Goal: Task Accomplishment & Management: Complete application form

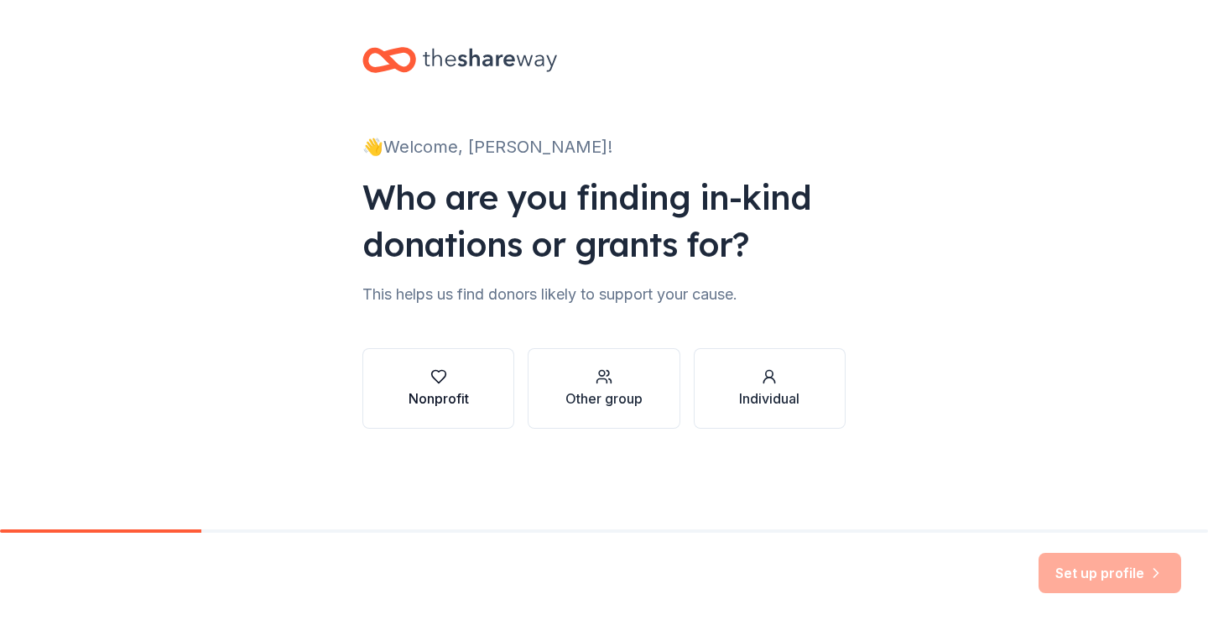
click at [426, 386] on div "Nonprofit" at bounding box center [438, 388] width 60 height 40
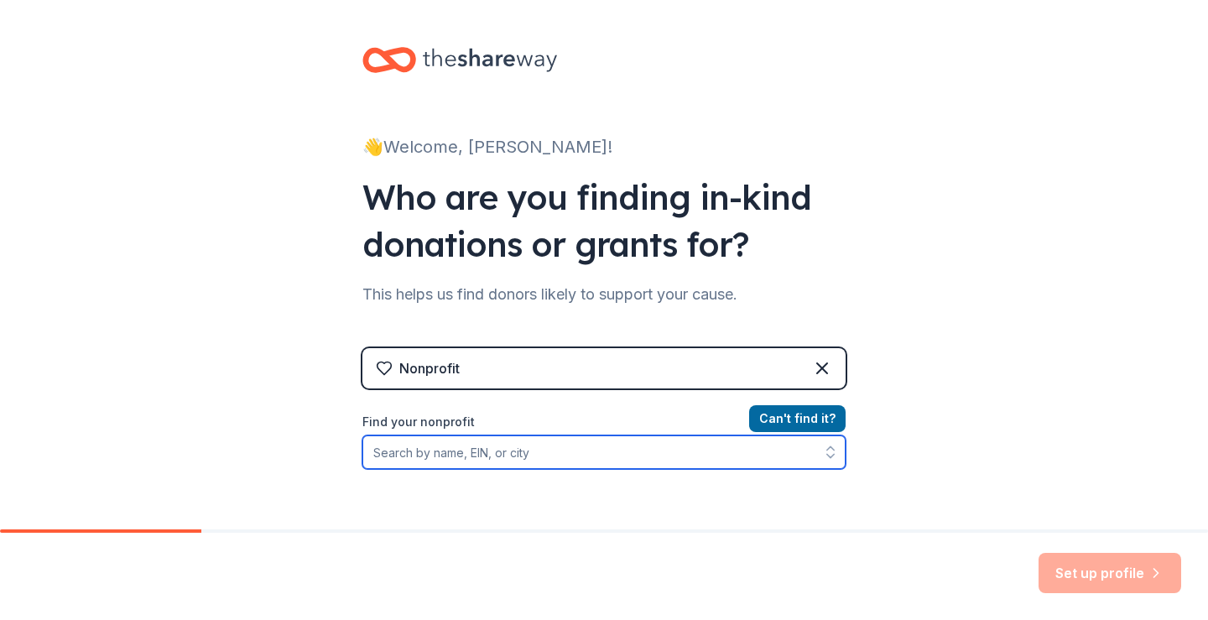
click at [430, 450] on input "Find your nonprofit" at bounding box center [603, 452] width 483 height 34
type input "[GEOGRAPHIC_DATA]"
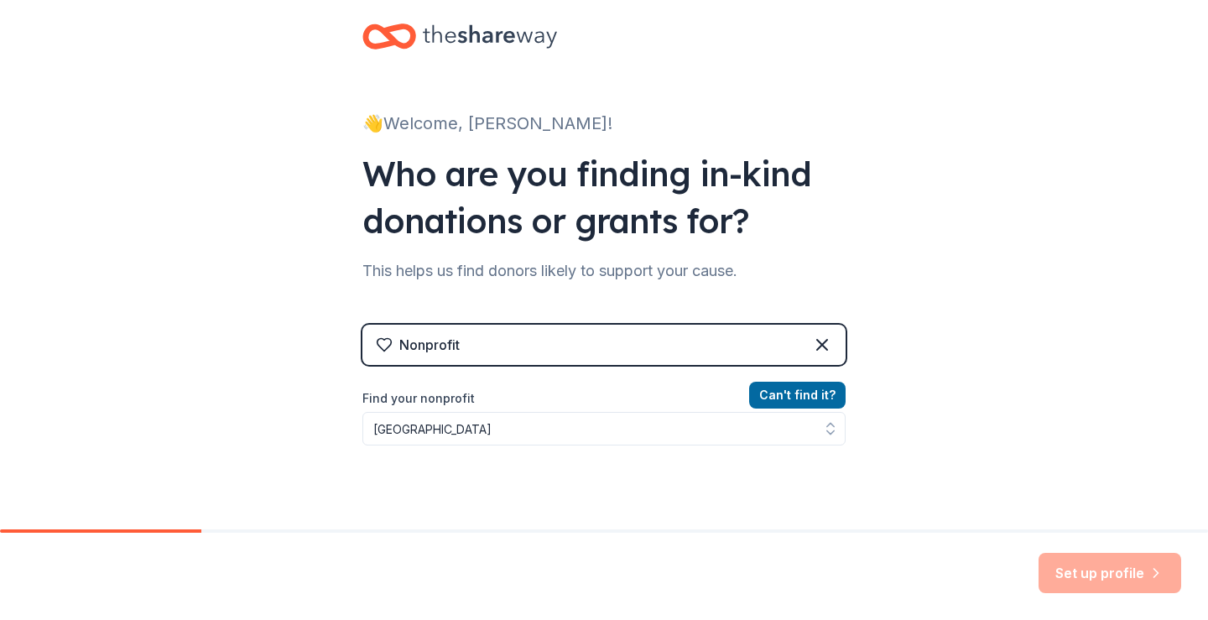
click at [507, 344] on div "Nonprofit" at bounding box center [603, 345] width 483 height 40
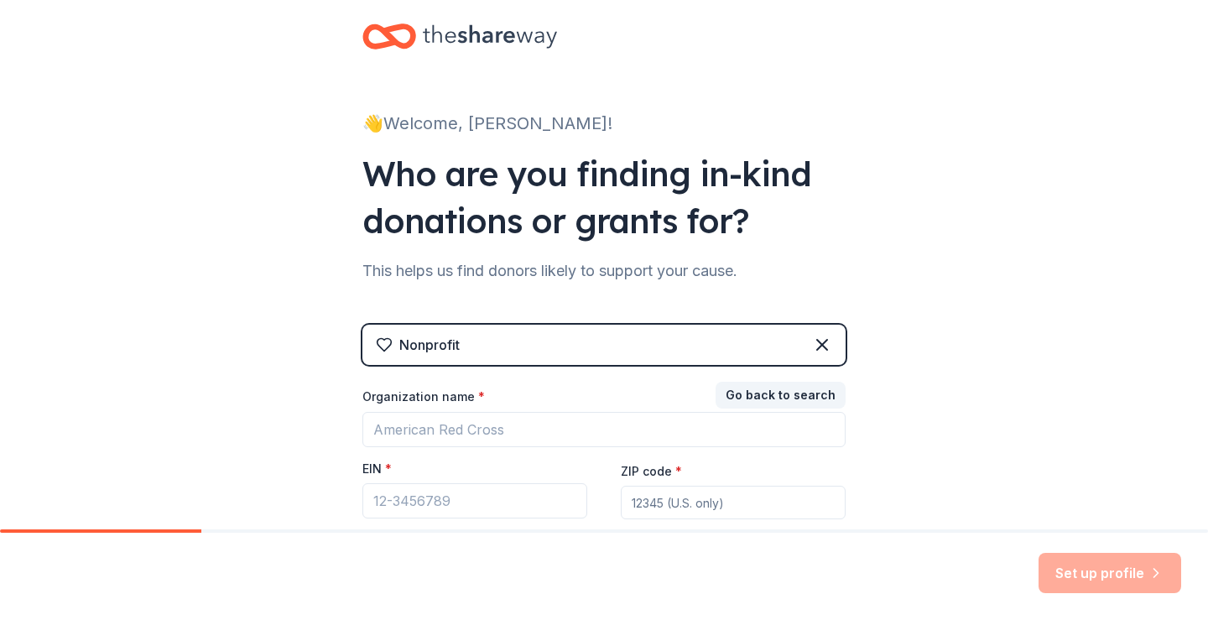
click at [507, 344] on div "Nonprofit" at bounding box center [603, 345] width 483 height 40
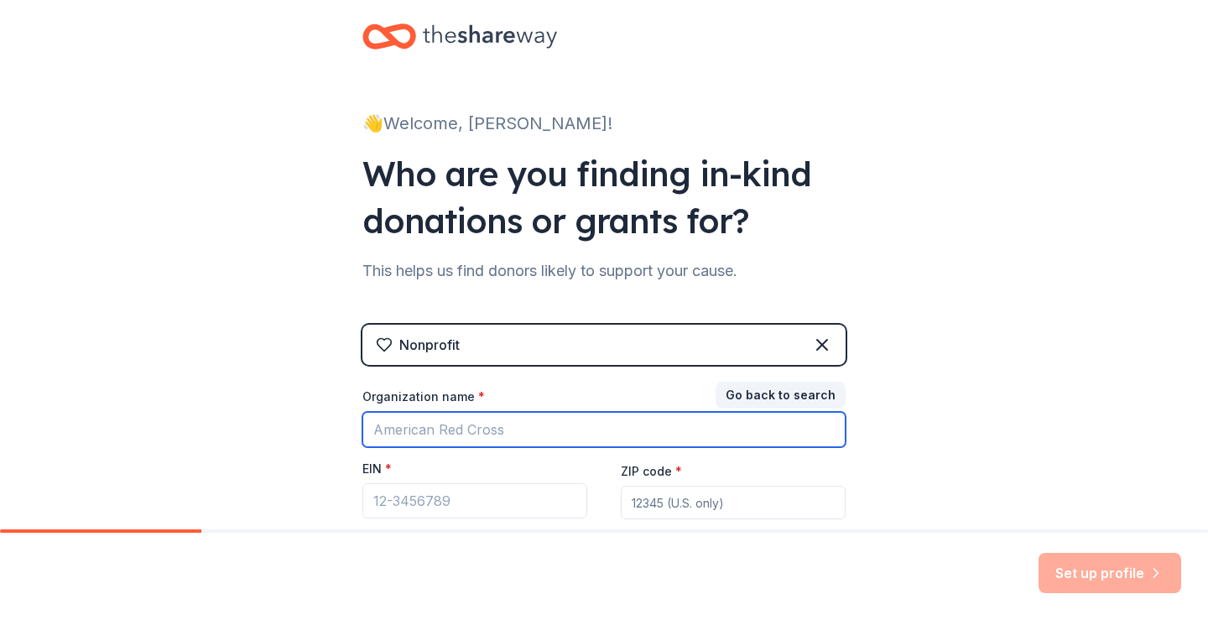
click at [430, 442] on input "Organization name *" at bounding box center [603, 429] width 483 height 35
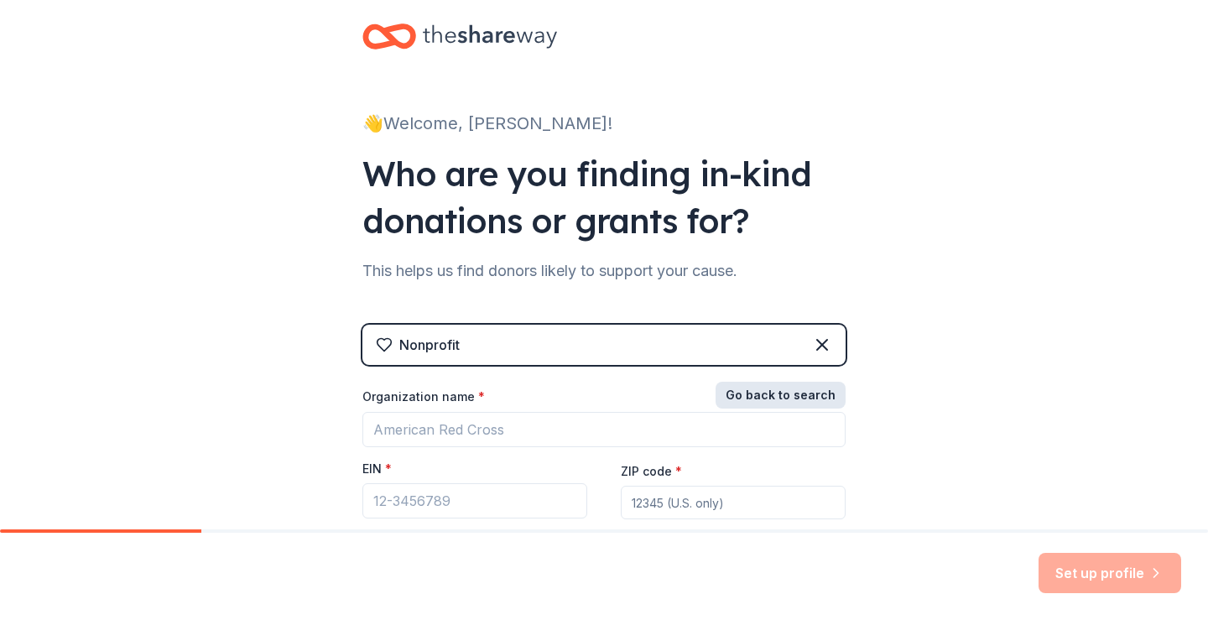
click at [751, 393] on button "Go back to search" at bounding box center [780, 395] width 130 height 27
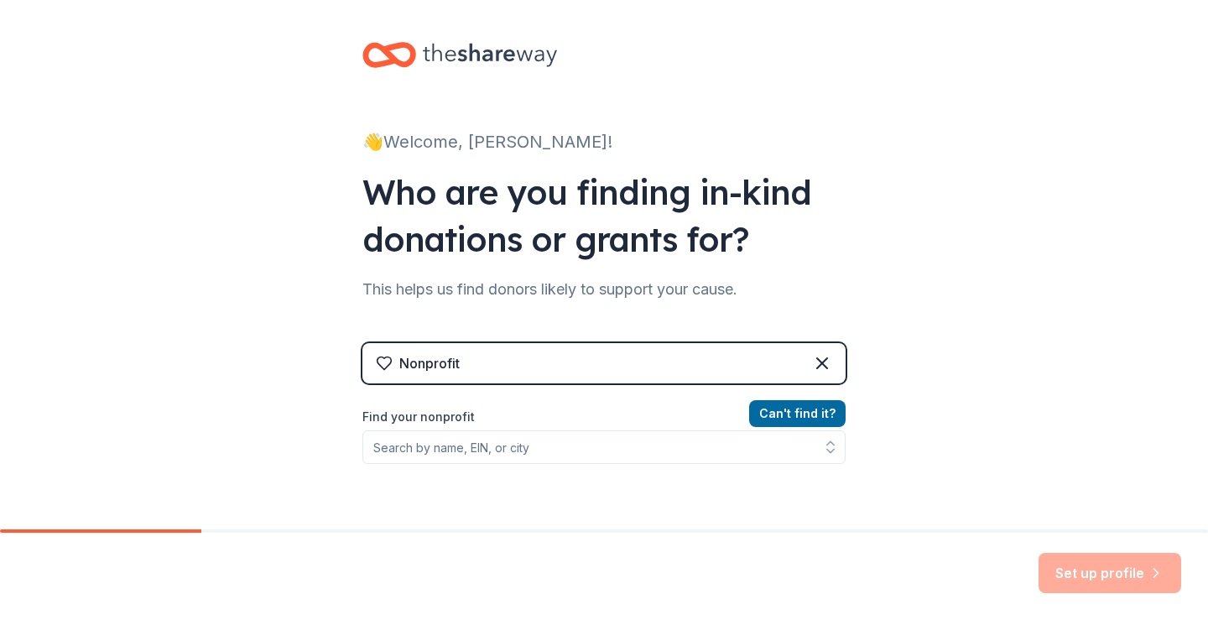
scroll to position [0, 0]
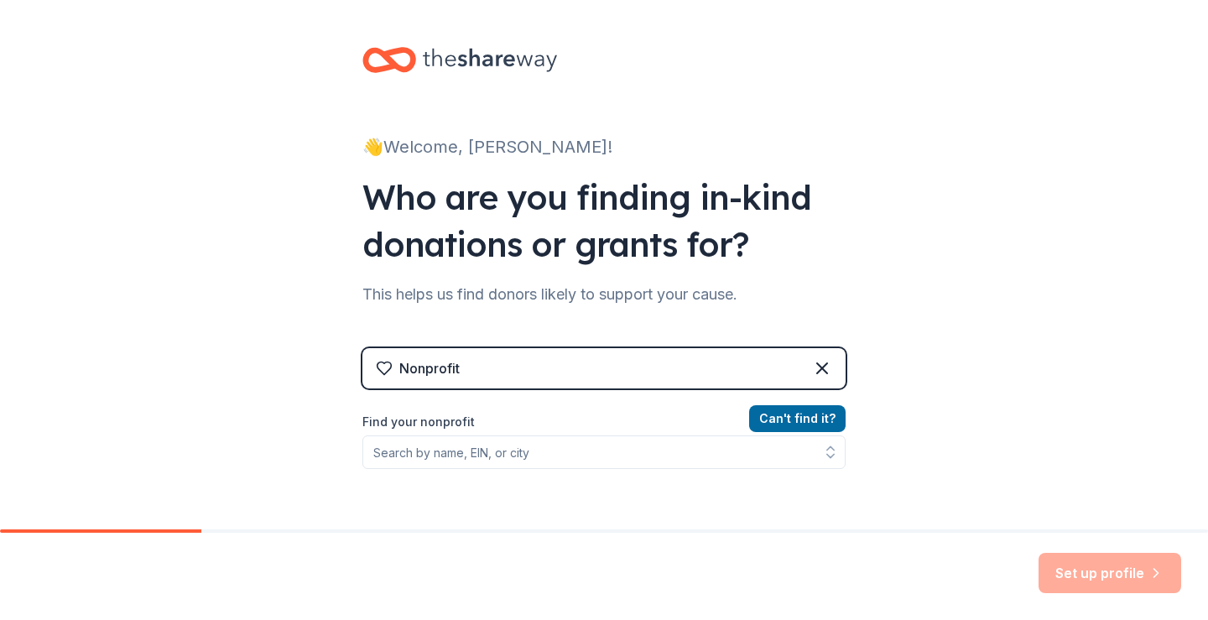
click at [664, 359] on div "Nonprofit" at bounding box center [603, 368] width 483 height 40
click at [490, 378] on div "Nonprofit" at bounding box center [603, 368] width 483 height 40
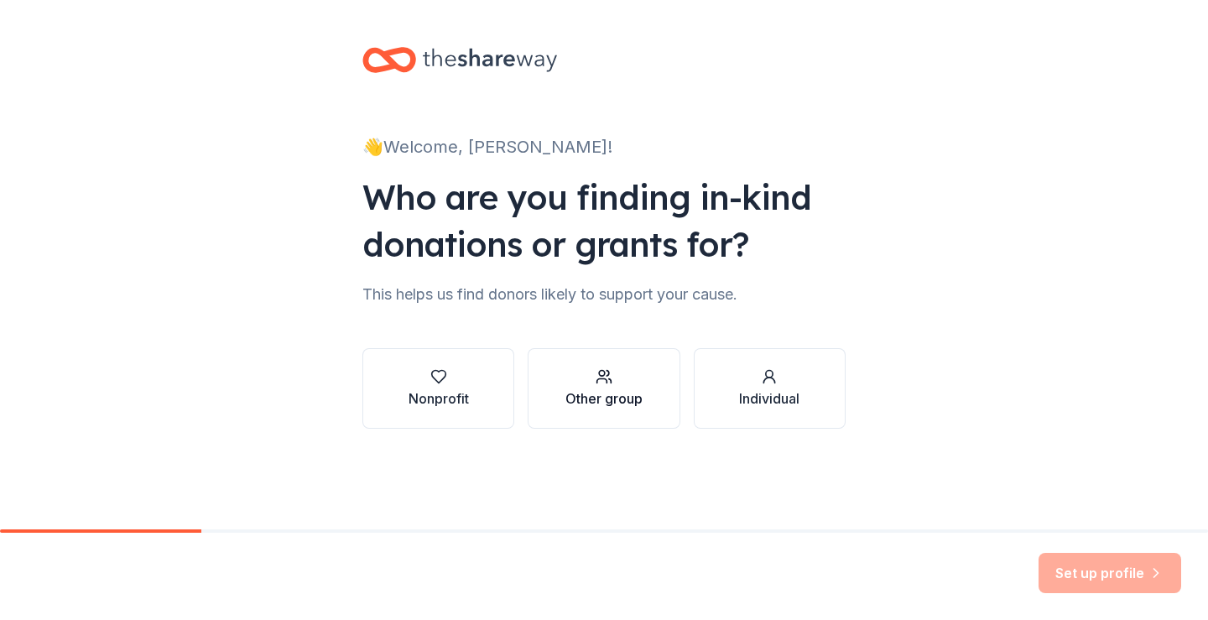
click at [591, 389] on div "Other group" at bounding box center [603, 398] width 77 height 20
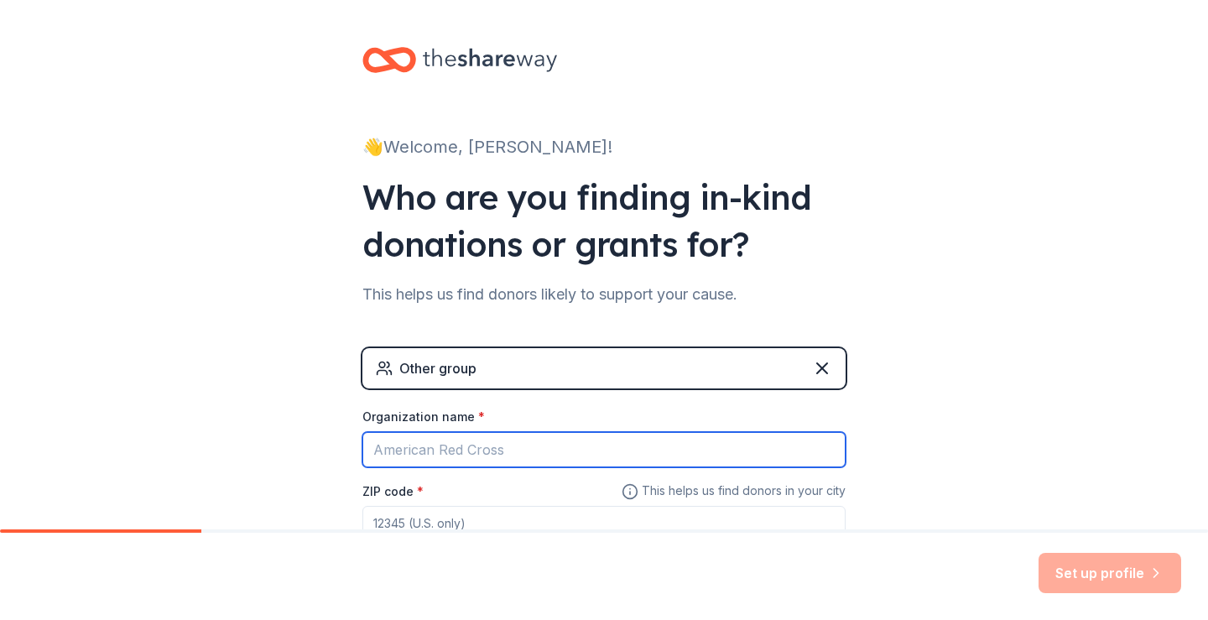
click at [470, 452] on input "Organization name *" at bounding box center [603, 449] width 483 height 35
type input "[GEOGRAPHIC_DATA]"
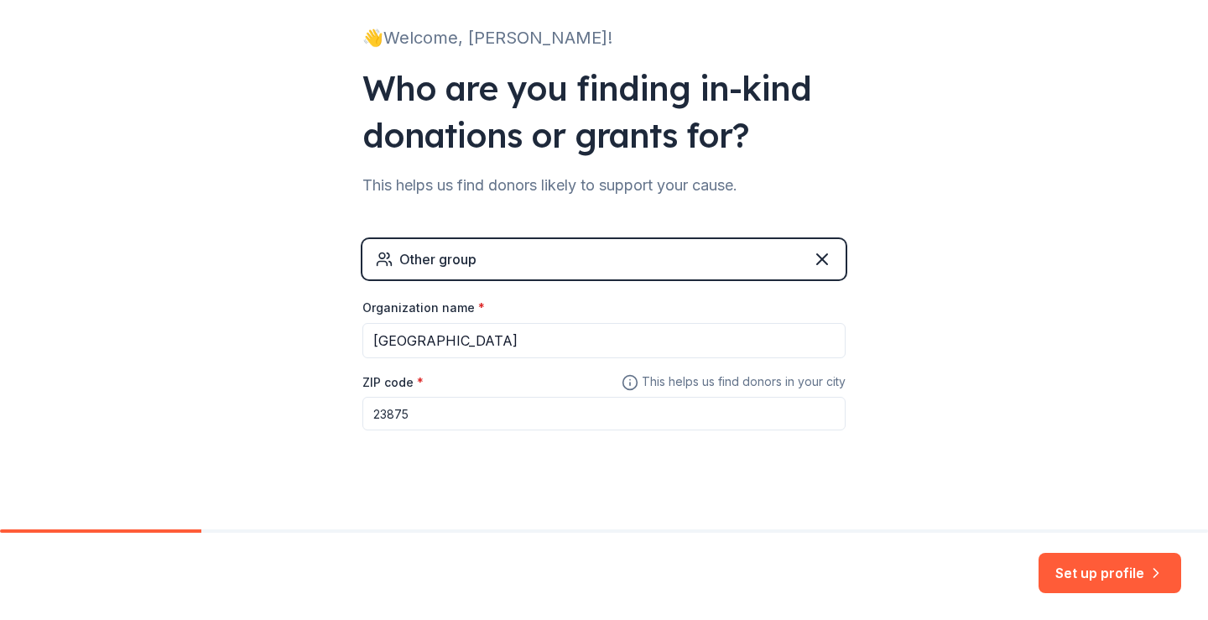
scroll to position [124, 0]
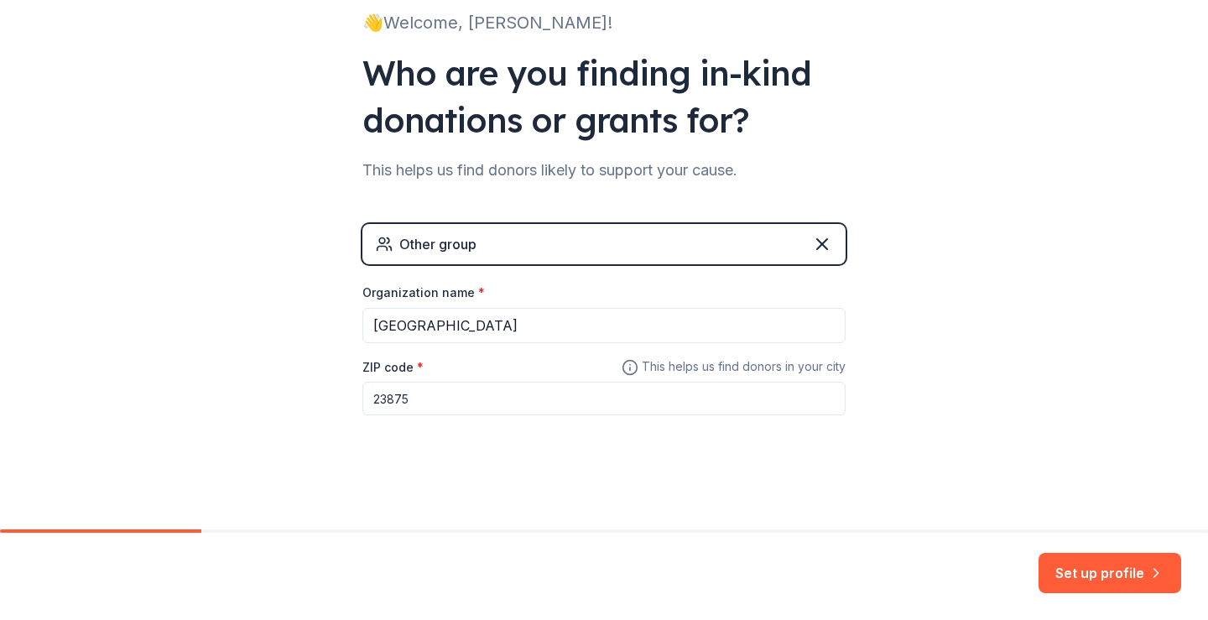
type input "23875"
click at [902, 450] on div "👋 Welcome, Megan! Who are you finding in-kind donations or grants for? This hel…" at bounding box center [604, 202] width 1208 height 653
click at [1123, 585] on button "Set up profile" at bounding box center [1109, 573] width 143 height 40
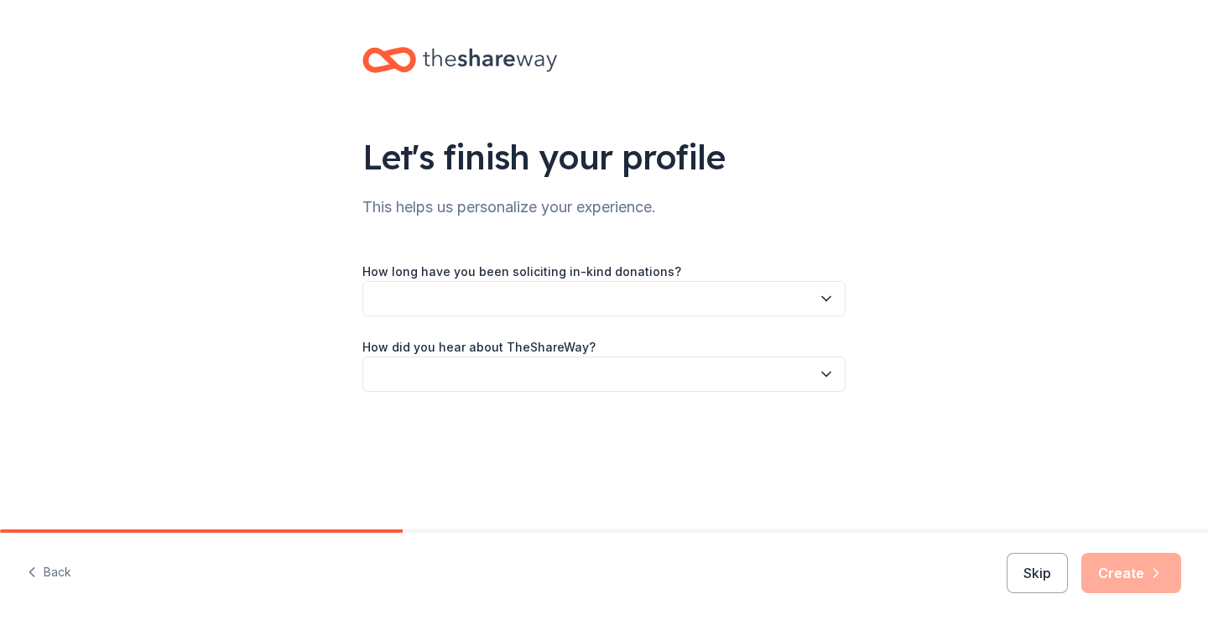
click at [505, 294] on button "button" at bounding box center [603, 298] width 483 height 35
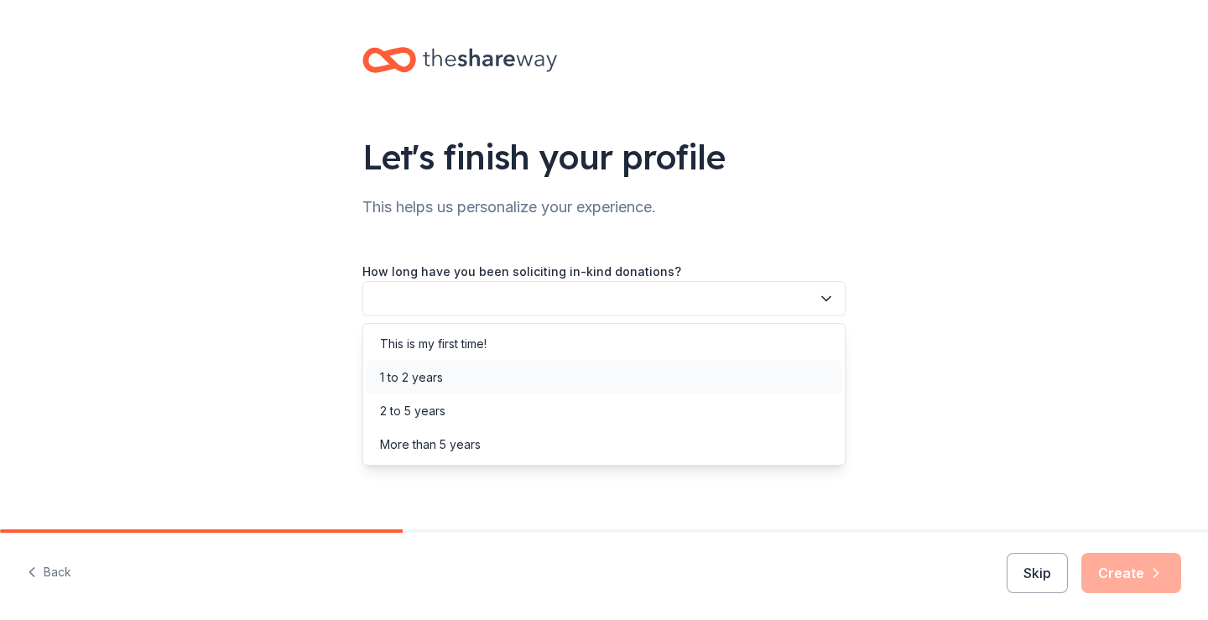
click at [424, 380] on div "1 to 2 years" at bounding box center [411, 377] width 63 height 20
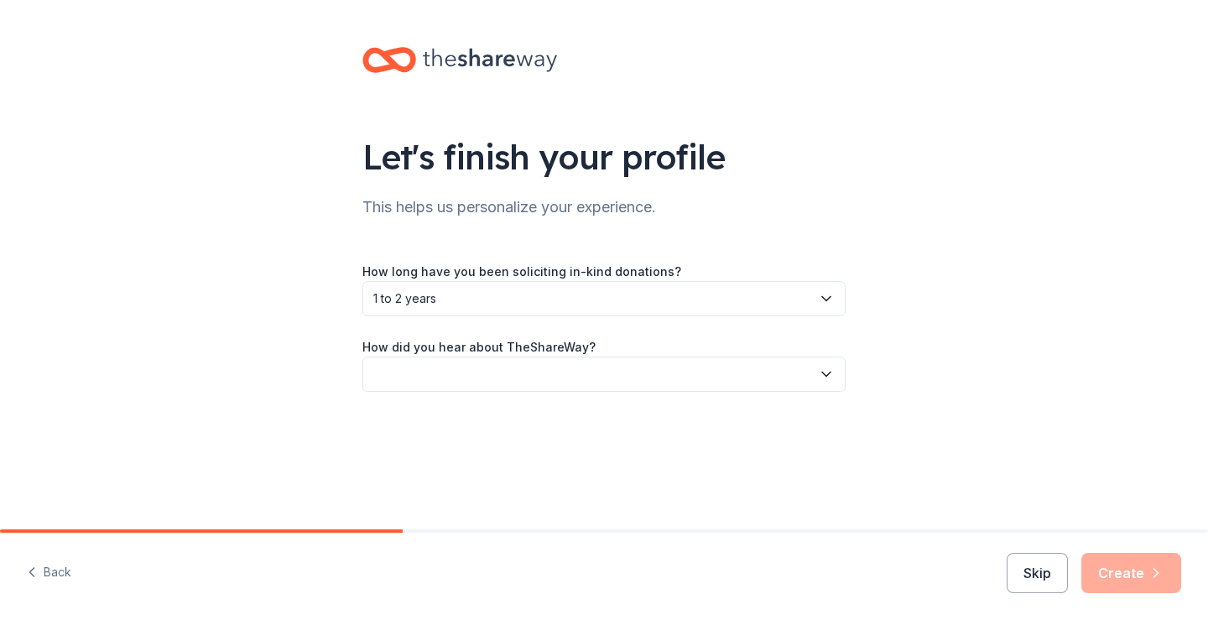
click at [460, 377] on button "button" at bounding box center [603, 373] width 483 height 35
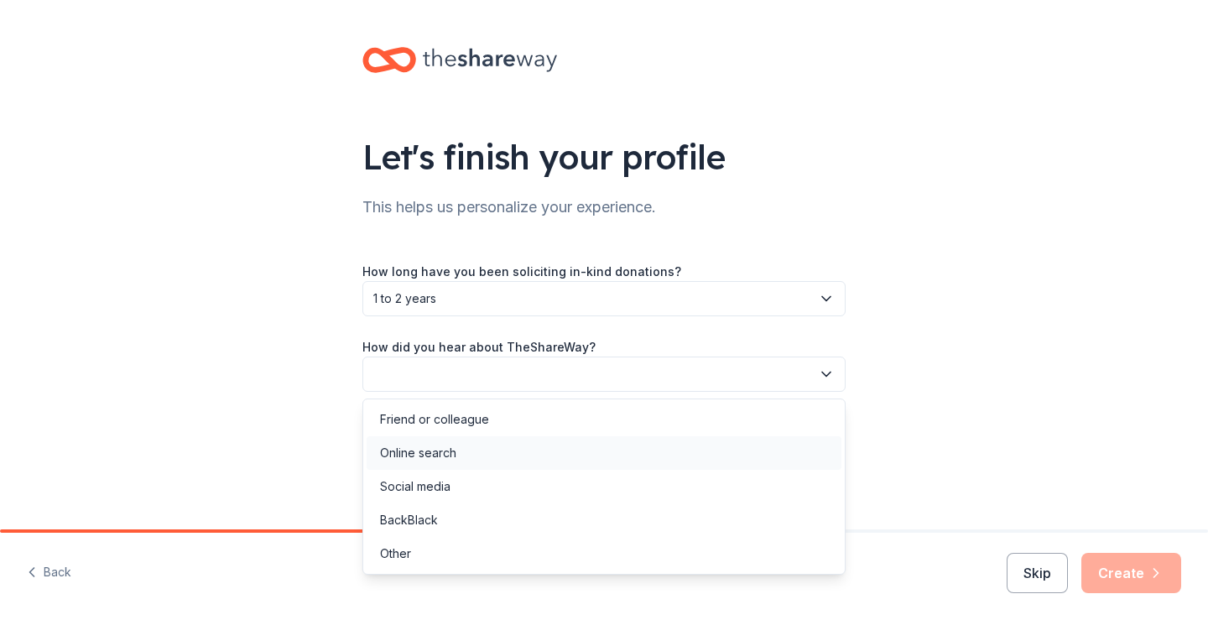
click at [448, 455] on div "Online search" at bounding box center [418, 453] width 76 height 20
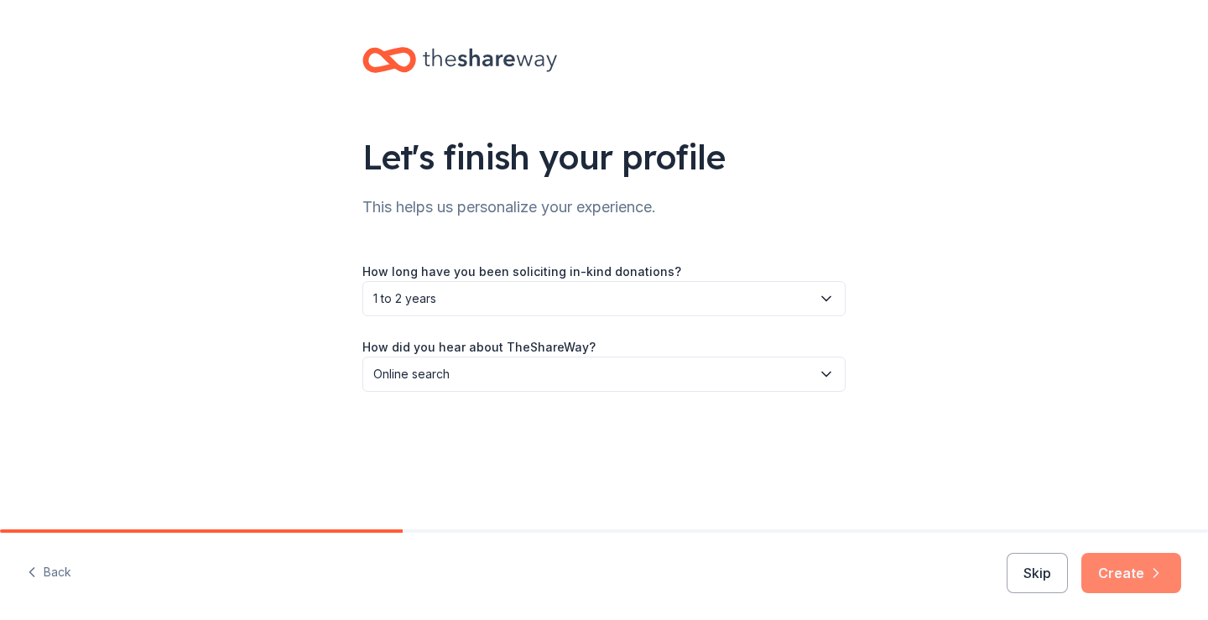
click at [1128, 581] on button "Create" at bounding box center [1131, 573] width 100 height 40
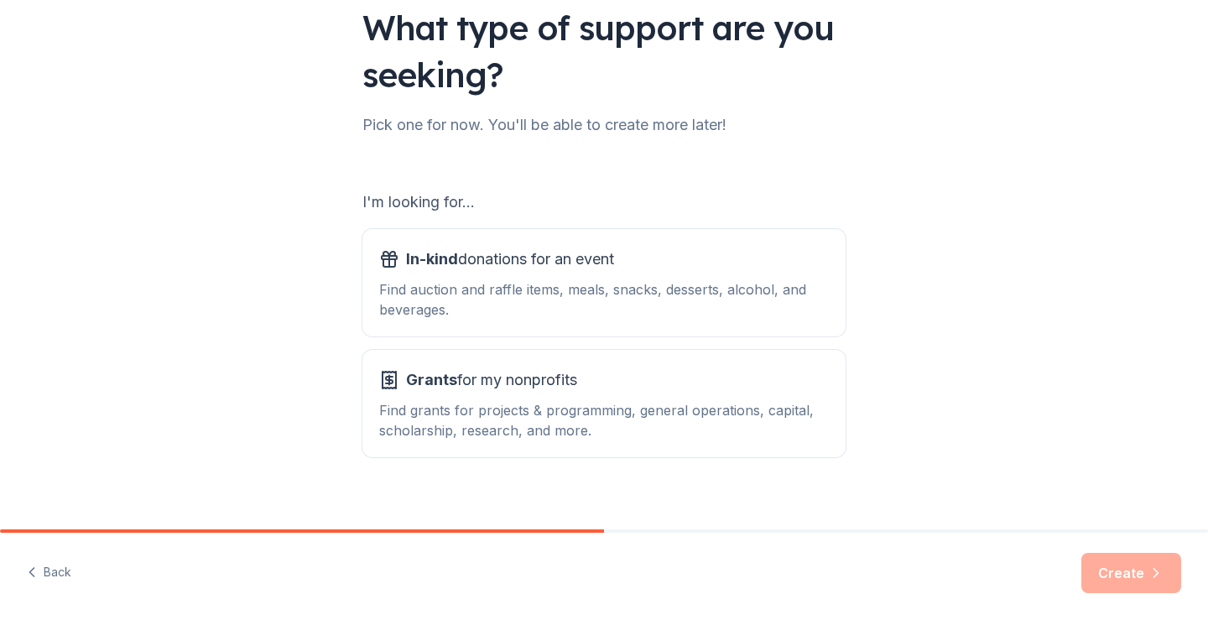
scroll to position [148, 0]
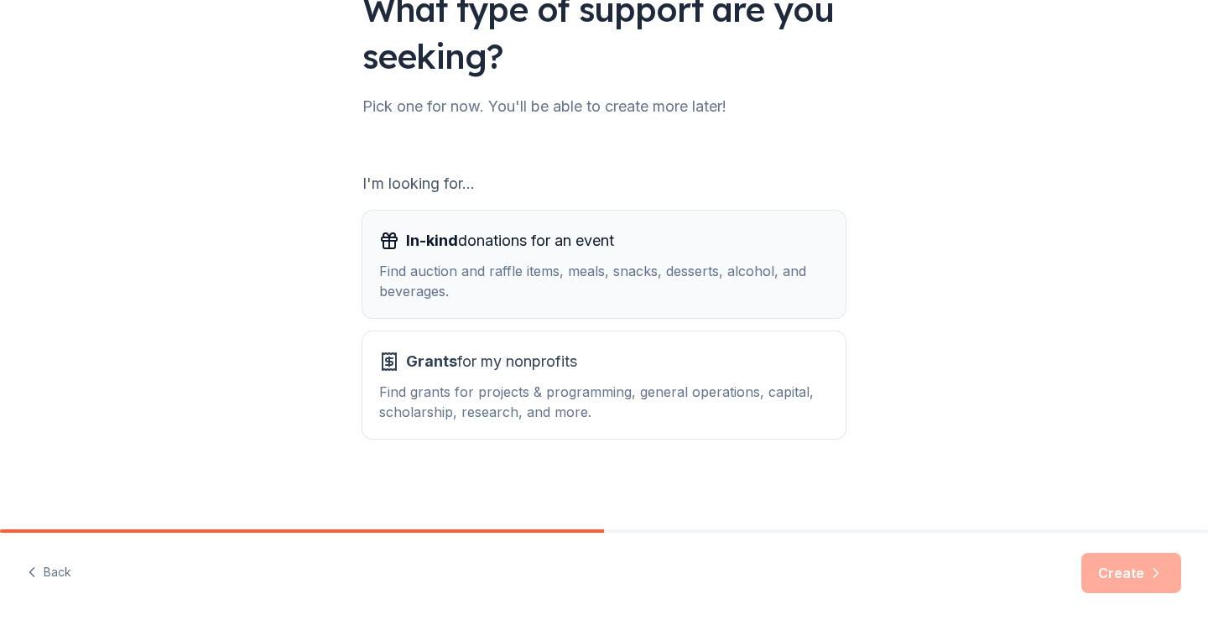
click at [638, 261] on div "Find auction and raffle items, meals, snacks, desserts, alcohol, and beverages." at bounding box center [604, 281] width 450 height 40
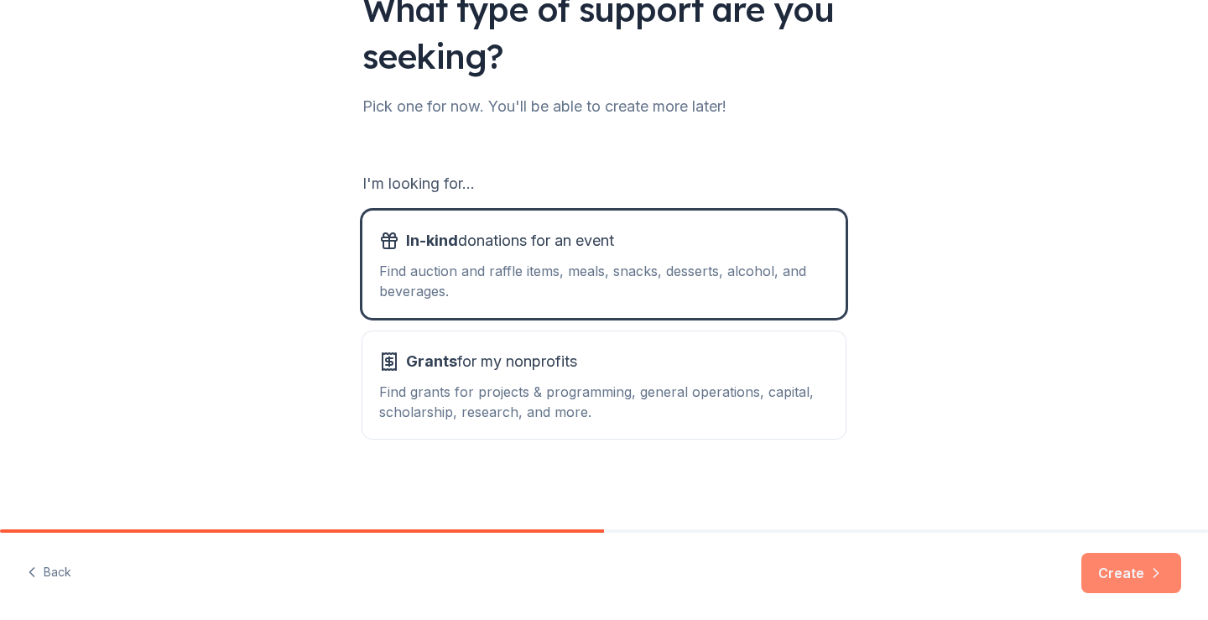
click at [1142, 583] on button "Create" at bounding box center [1131, 573] width 100 height 40
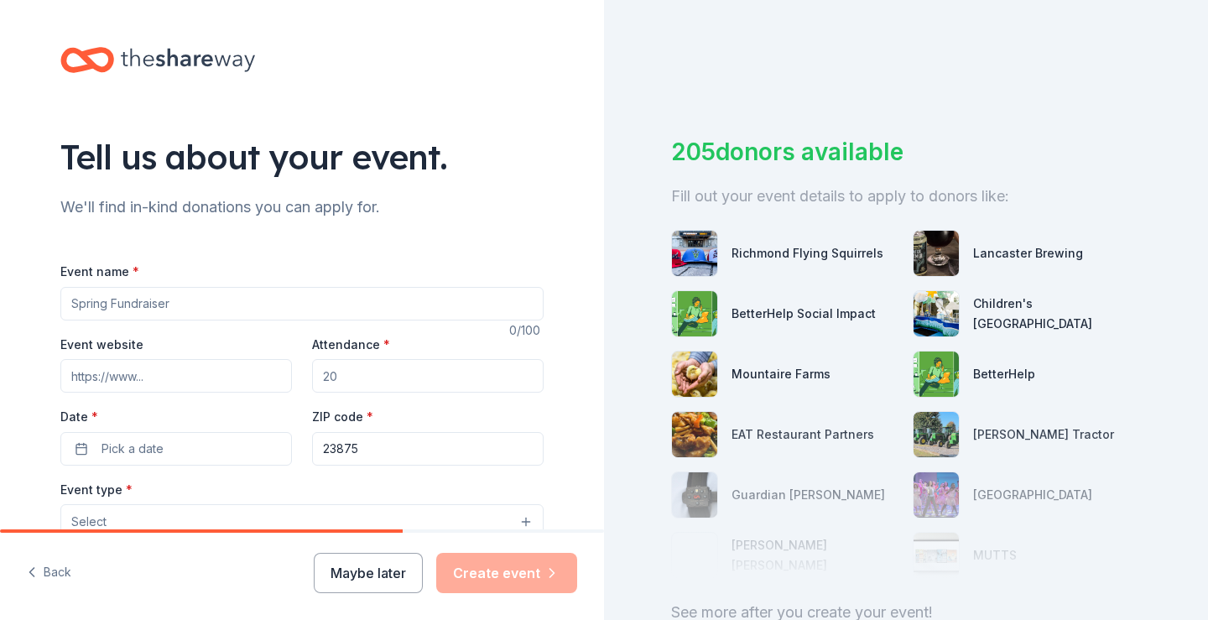
click at [99, 304] on input "Event name *" at bounding box center [301, 304] width 483 height 34
type input "Family Reading Night"
click at [112, 377] on input "Event website" at bounding box center [175, 376] width 231 height 34
click at [116, 377] on input "Event website" at bounding box center [175, 376] width 231 height 34
paste input "https://mres.pgs.k12.va.us/"
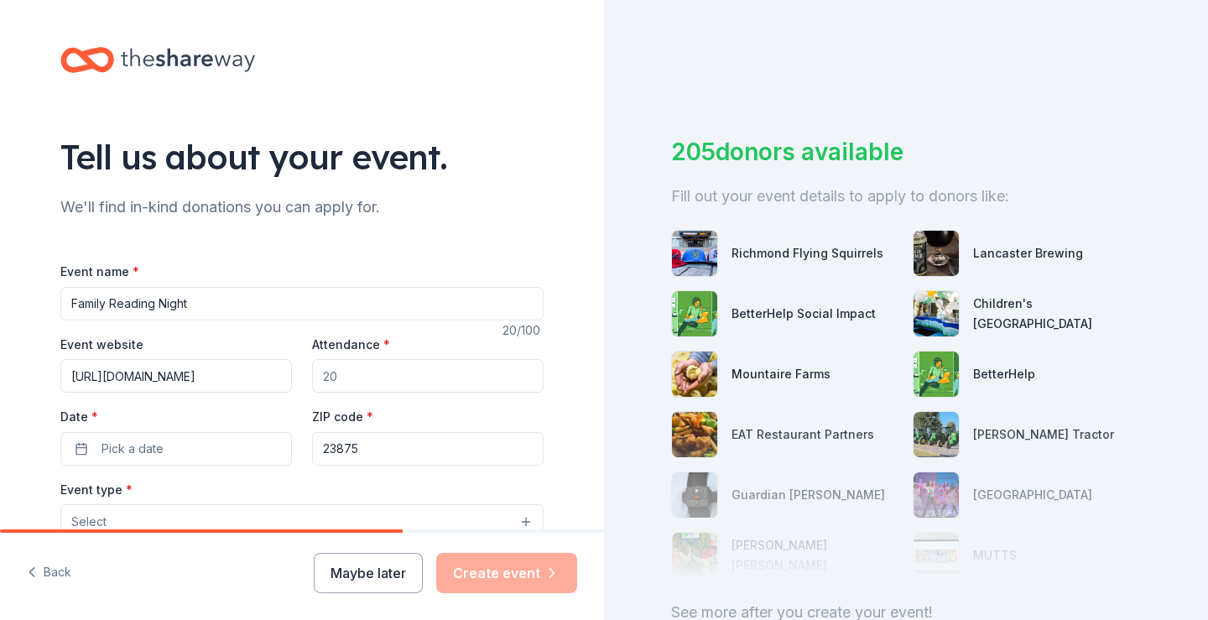
type input "https://mres.pgs.k12.va.us/"
drag, startPoint x: 229, startPoint y: 383, endPoint x: 0, endPoint y: 385, distance: 229.0
click at [0, 385] on div "Tell us about your event. We'll find in-kind donations you can apply for. Event…" at bounding box center [302, 558] width 604 height 1116
drag, startPoint x: 367, startPoint y: 377, endPoint x: 322, endPoint y: 378, distance: 44.5
click at [322, 378] on input "Attendance *" at bounding box center [427, 376] width 231 height 34
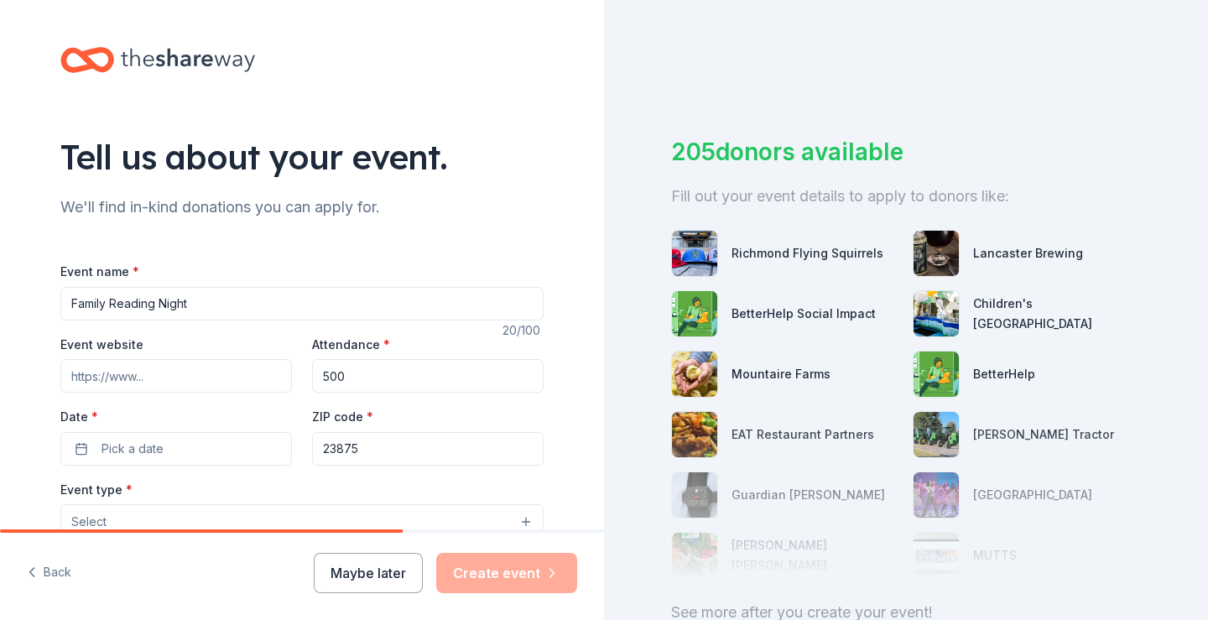
drag, startPoint x: 356, startPoint y: 379, endPoint x: 294, endPoint y: 384, distance: 61.4
click at [294, 384] on div "Event website Attendance * 500 Date * Pick a date ZIP code * 23875" at bounding box center [301, 400] width 483 height 132
type input "400"
click at [153, 450] on span "Pick a date" at bounding box center [132, 449] width 62 height 20
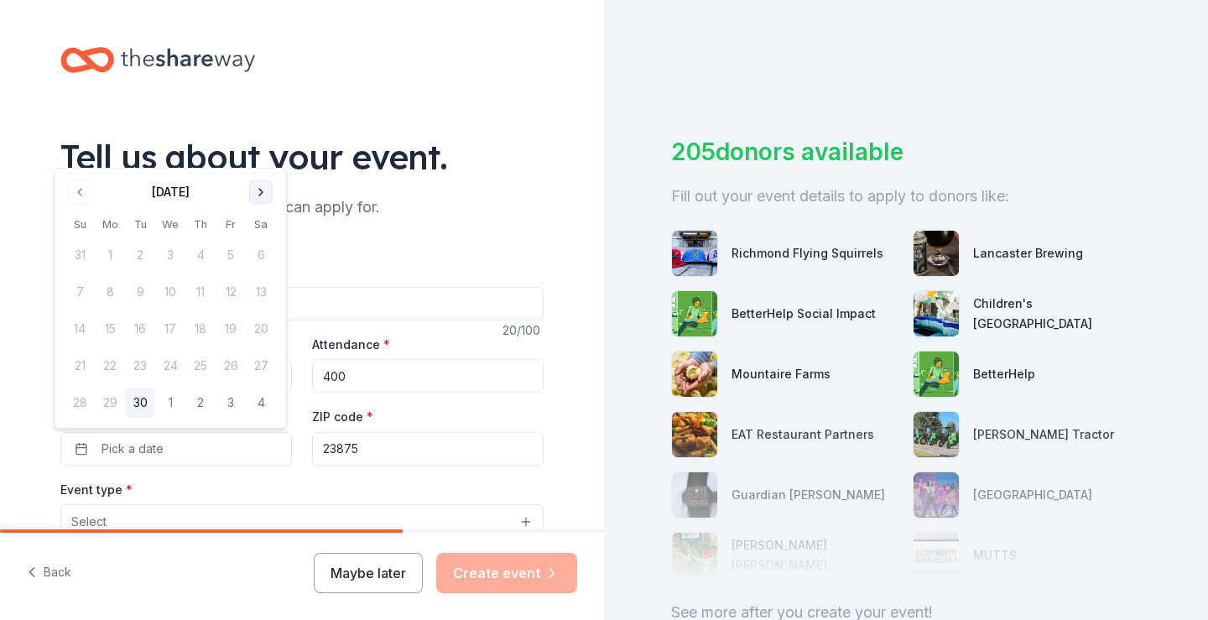
click at [256, 188] on button "Go to next month" at bounding box center [260, 191] width 23 height 23
click at [200, 369] on button "23" at bounding box center [200, 366] width 30 height 30
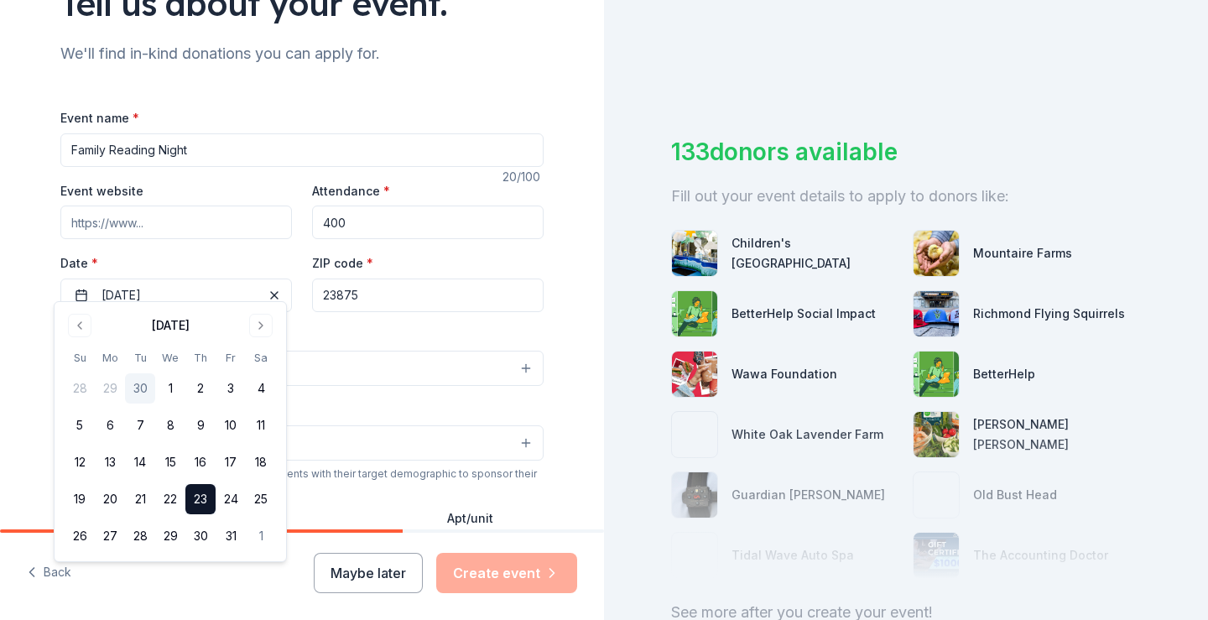
scroll to position [168, 0]
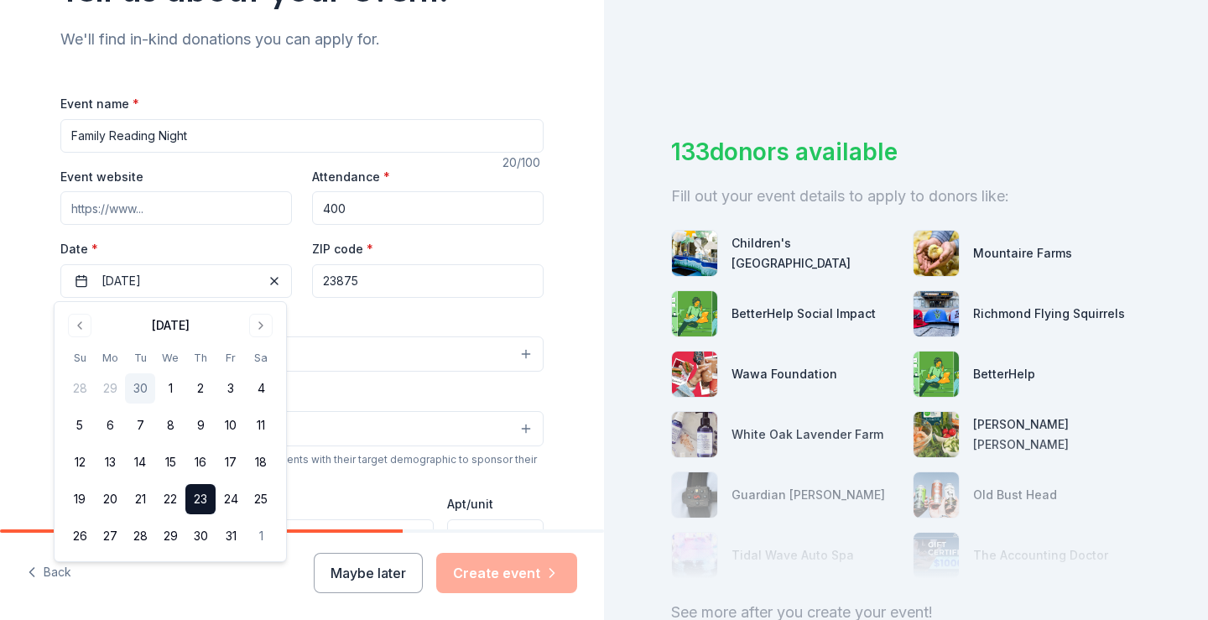
click at [146, 236] on div "Event website Attendance * 400 Date * 10/23/2025 ZIP code * 23875" at bounding box center [301, 232] width 483 height 132
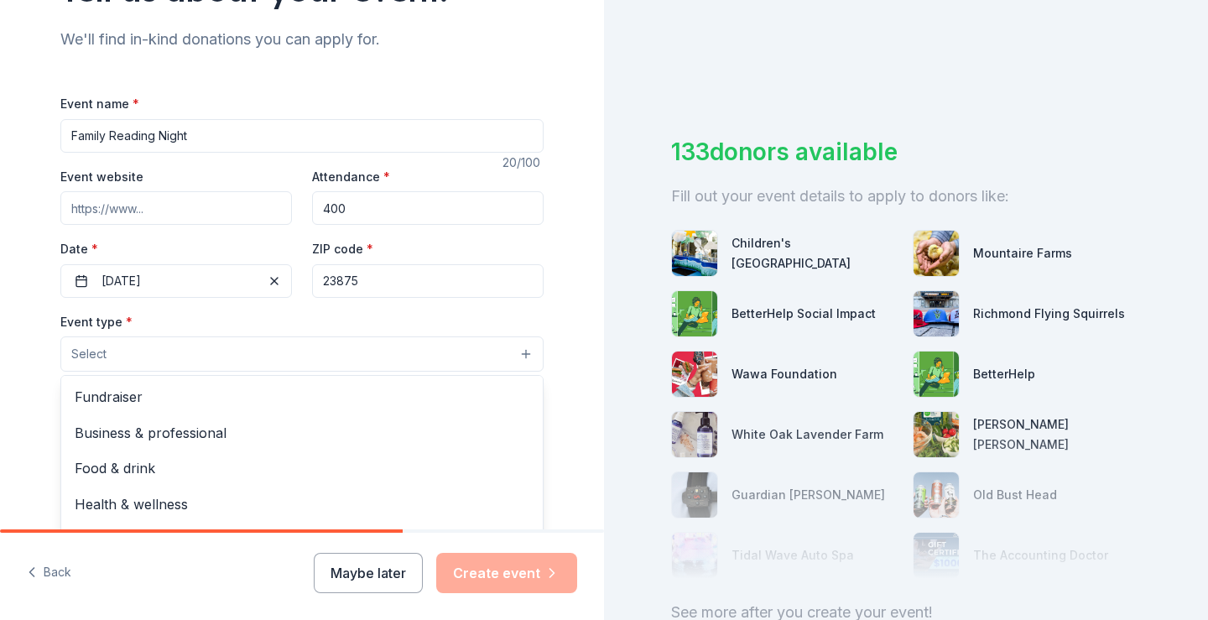
click at [112, 356] on button "Select" at bounding box center [301, 353] width 483 height 35
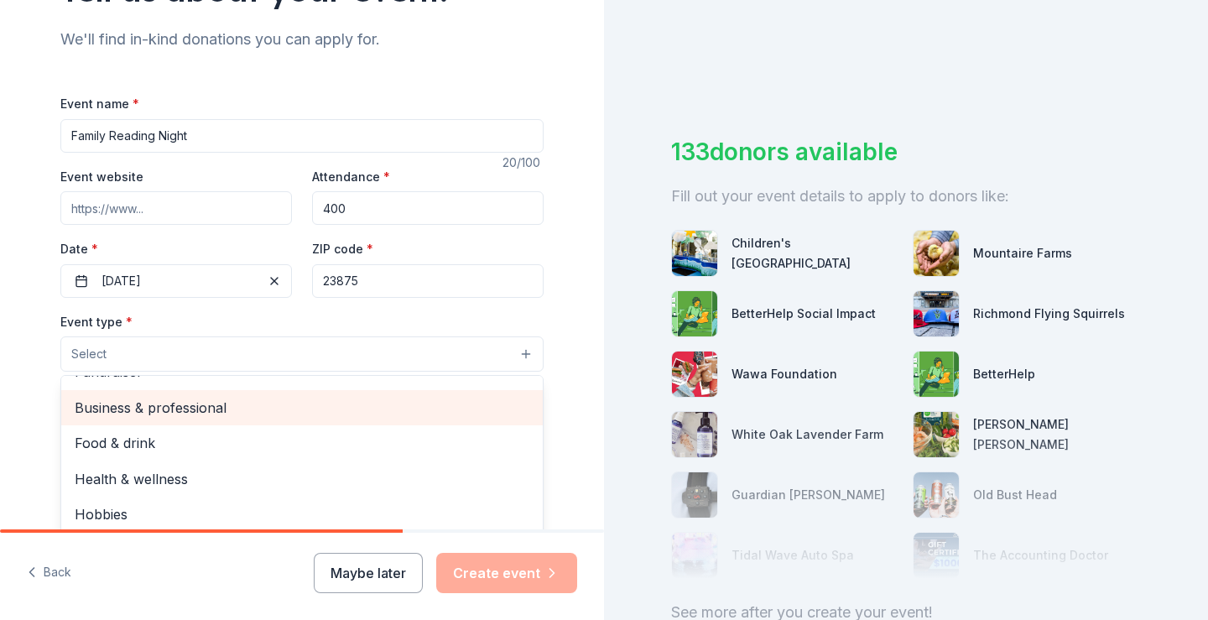
scroll to position [0, 0]
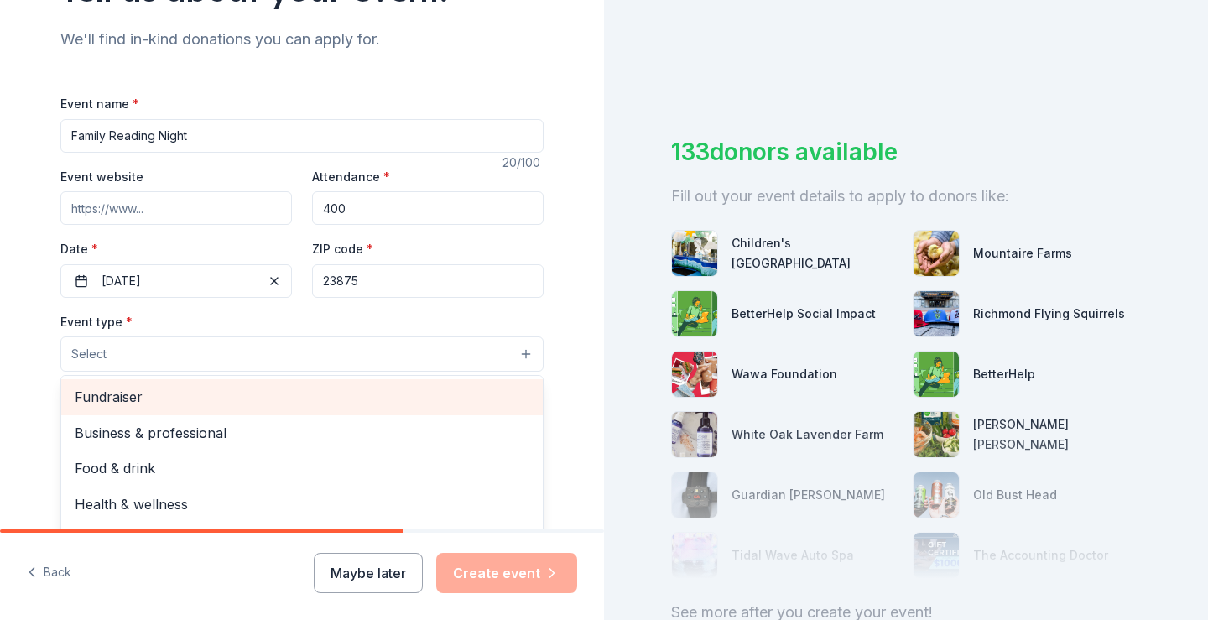
click at [109, 402] on span "Fundraiser" at bounding box center [302, 397] width 455 height 22
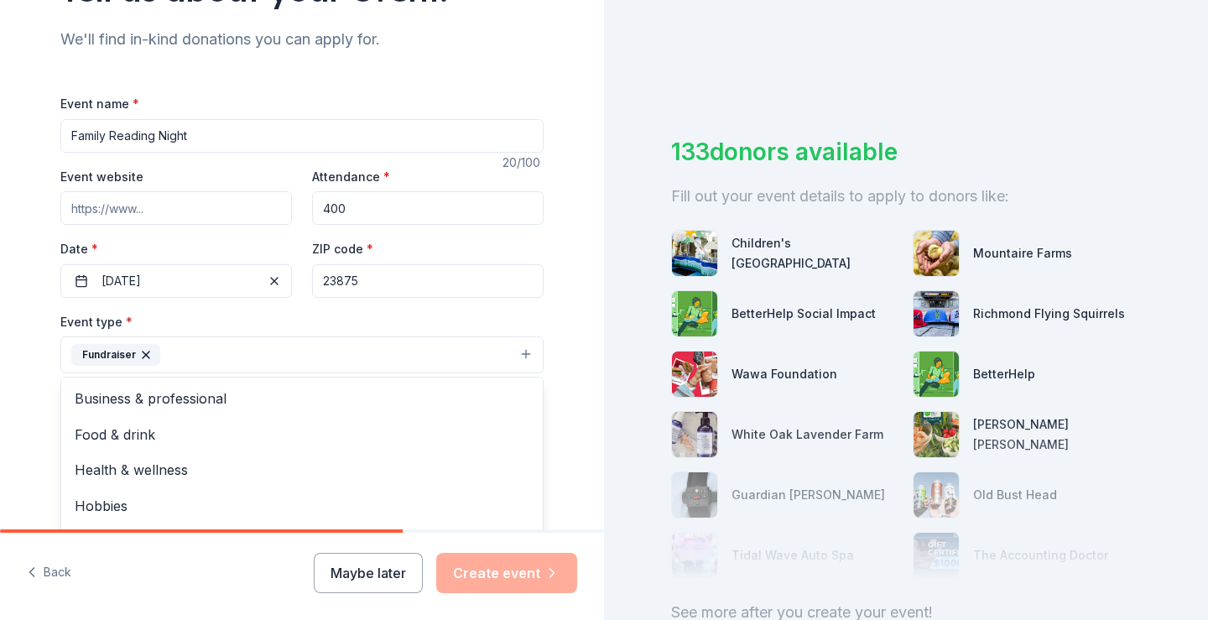
click at [565, 349] on div "Tell us about your event. We'll find in-kind donations you can apply for. Event…" at bounding box center [302, 391] width 604 height 1118
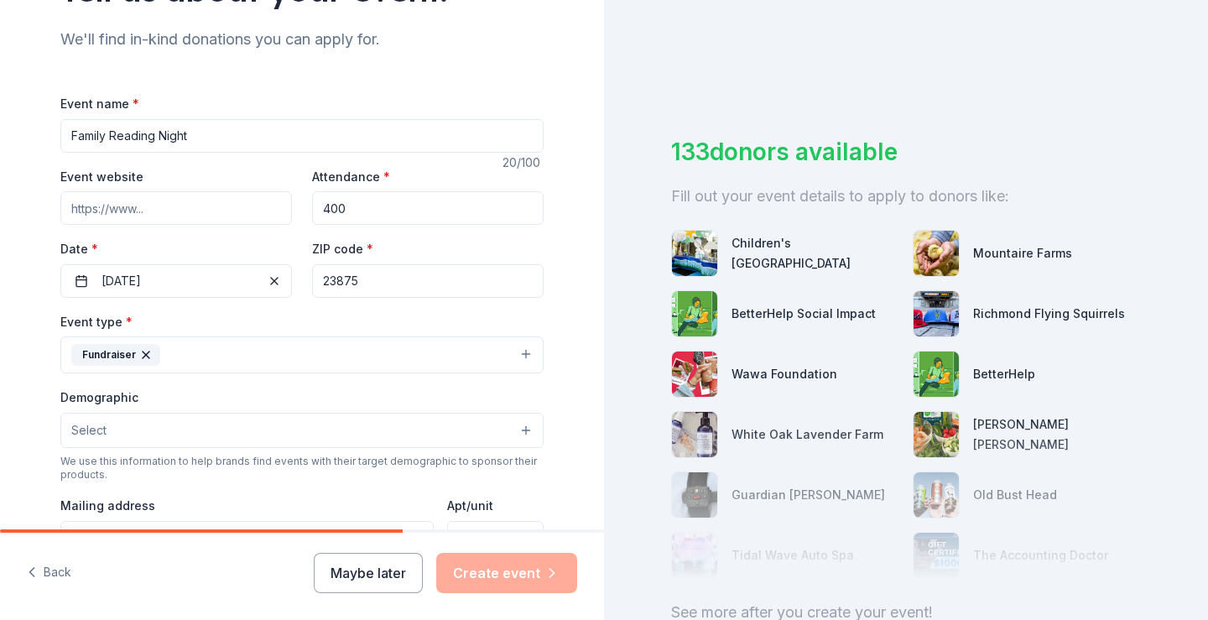
click at [126, 432] on button "Select" at bounding box center [301, 430] width 483 height 35
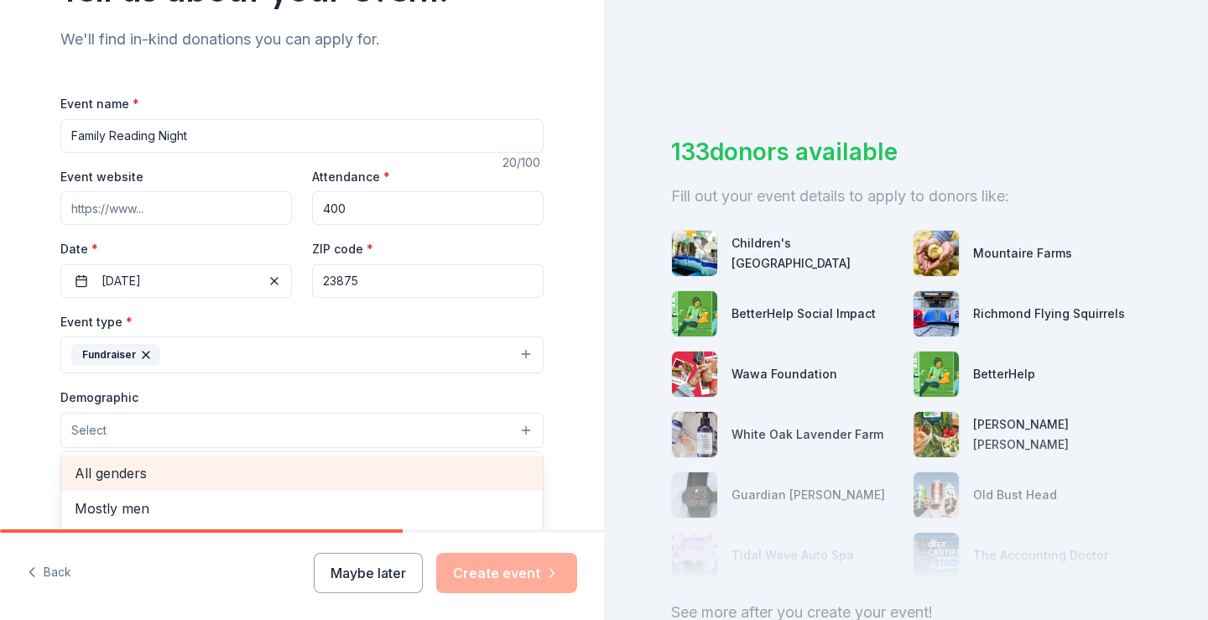
click at [140, 476] on span "All genders" at bounding box center [302, 473] width 455 height 22
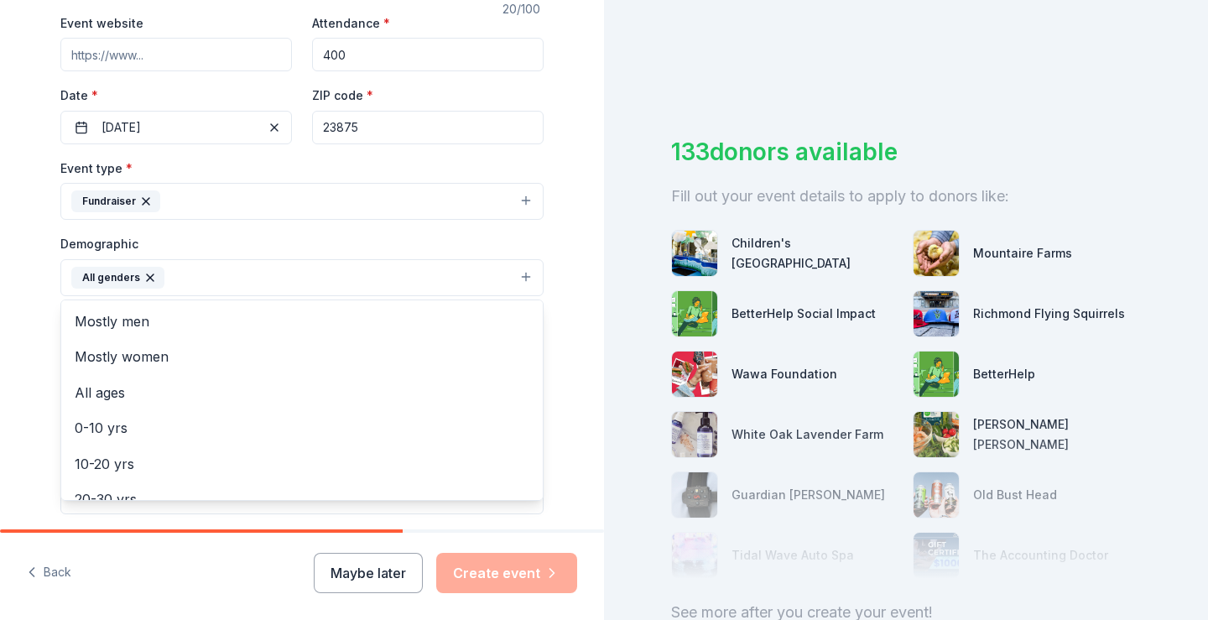
scroll to position [335, 0]
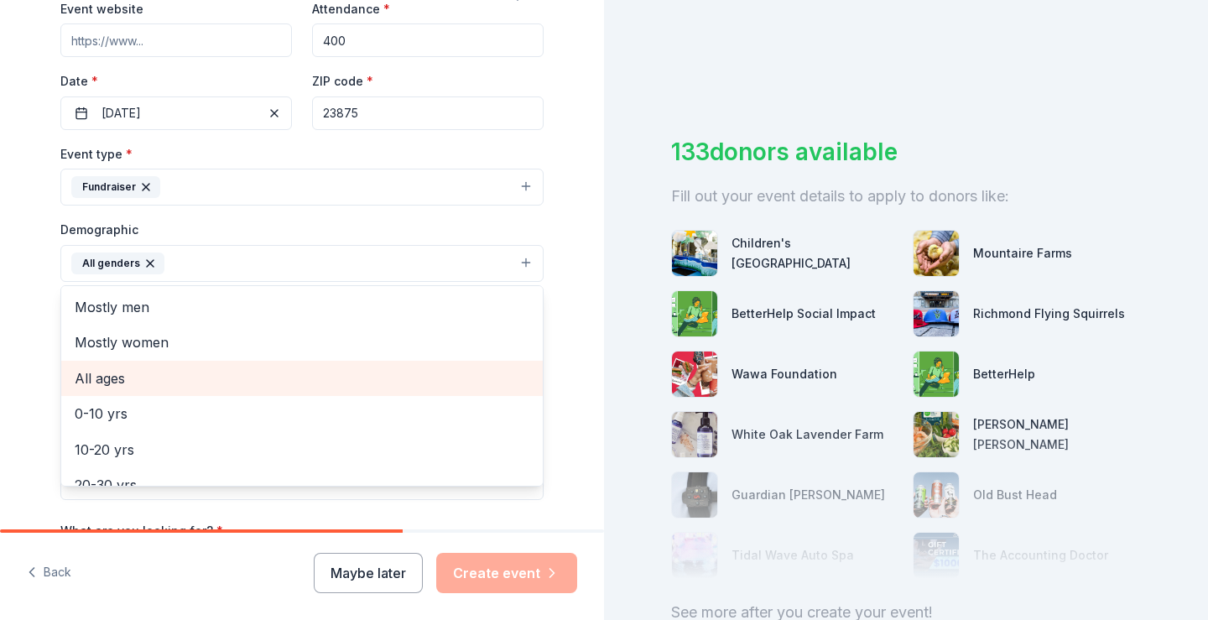
click at [96, 380] on span "All ages" at bounding box center [302, 378] width 455 height 22
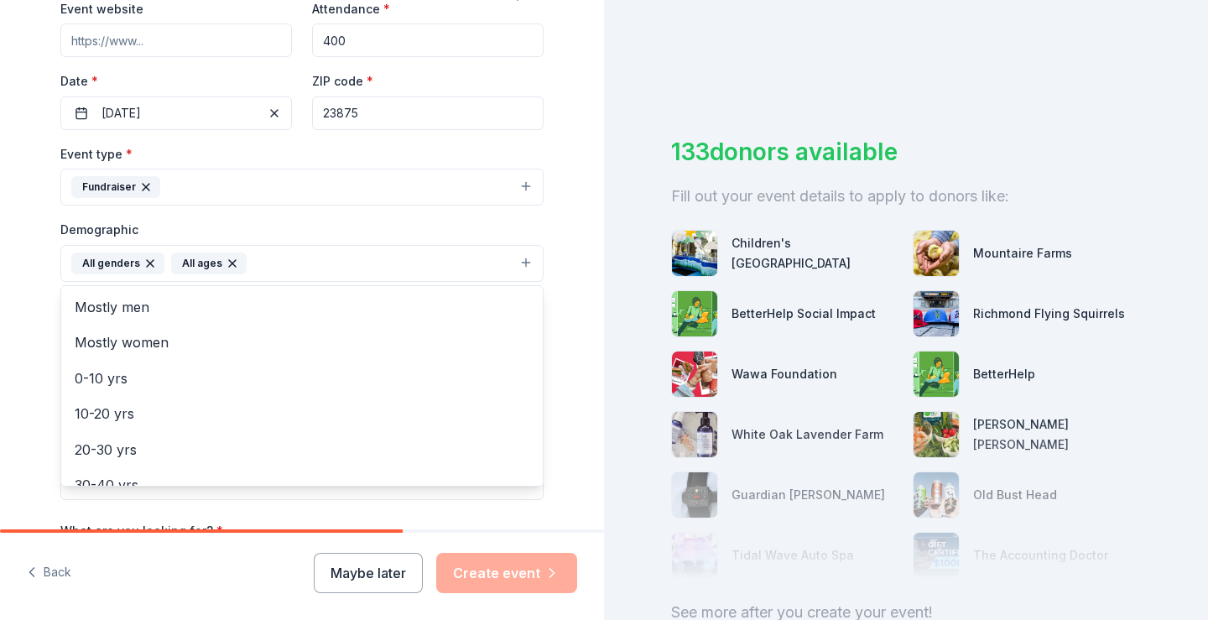
click at [579, 306] on div "Tell us about your event. We'll find in-kind donations you can apply for. Event…" at bounding box center [302, 225] width 604 height 1120
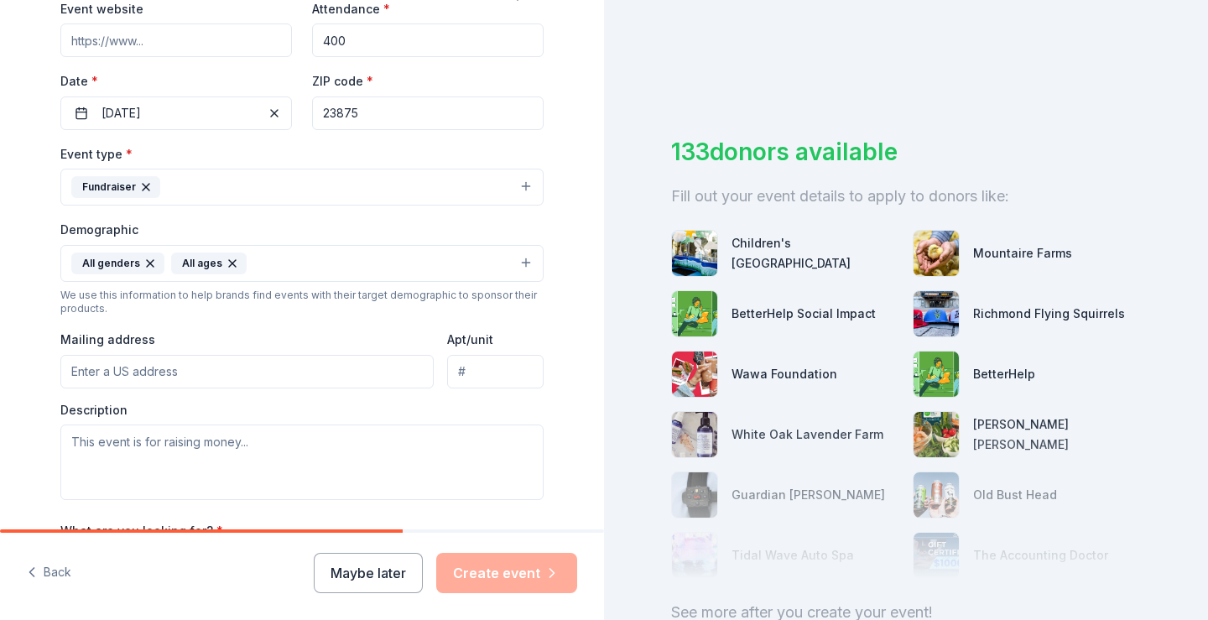
click at [150, 369] on input "Mailing address" at bounding box center [246, 372] width 373 height 34
type input "4"
type input "5400 Middle Road, Prince George, VA, 23875"
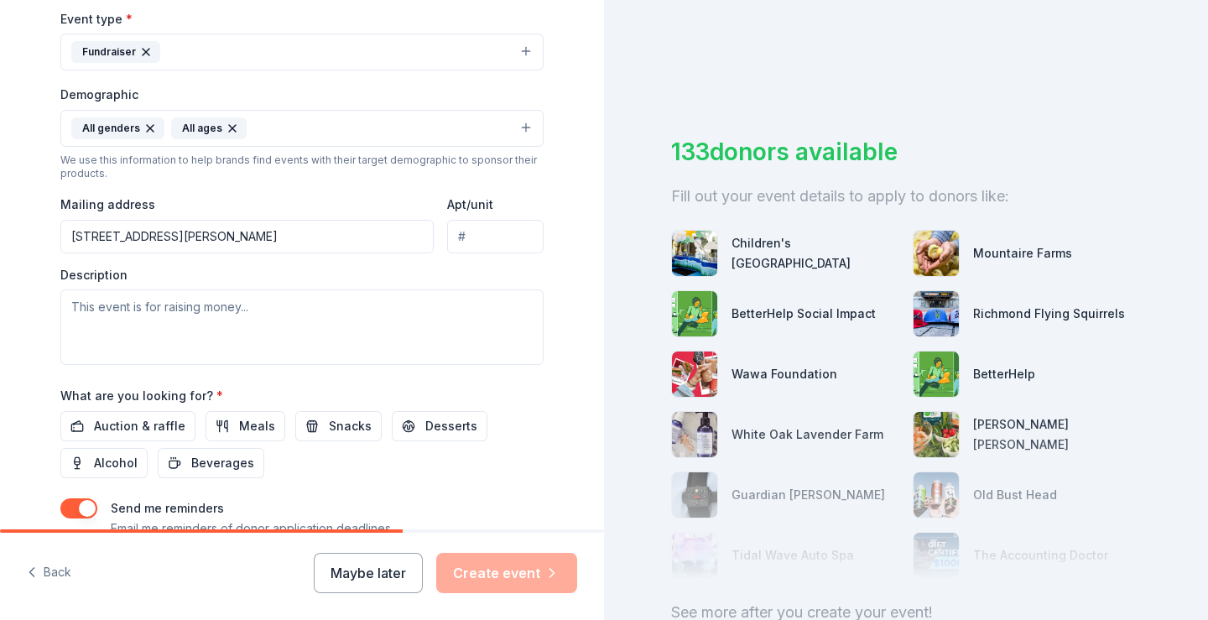
scroll to position [503, 0]
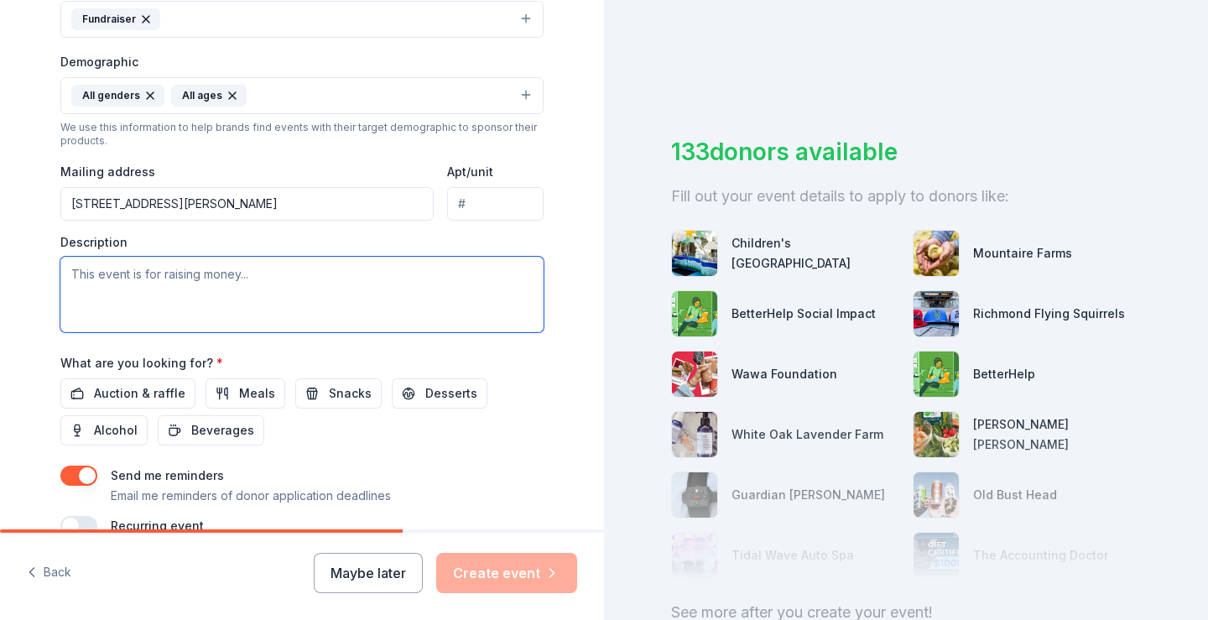
click at [152, 275] on textarea at bounding box center [301, 294] width 483 height 75
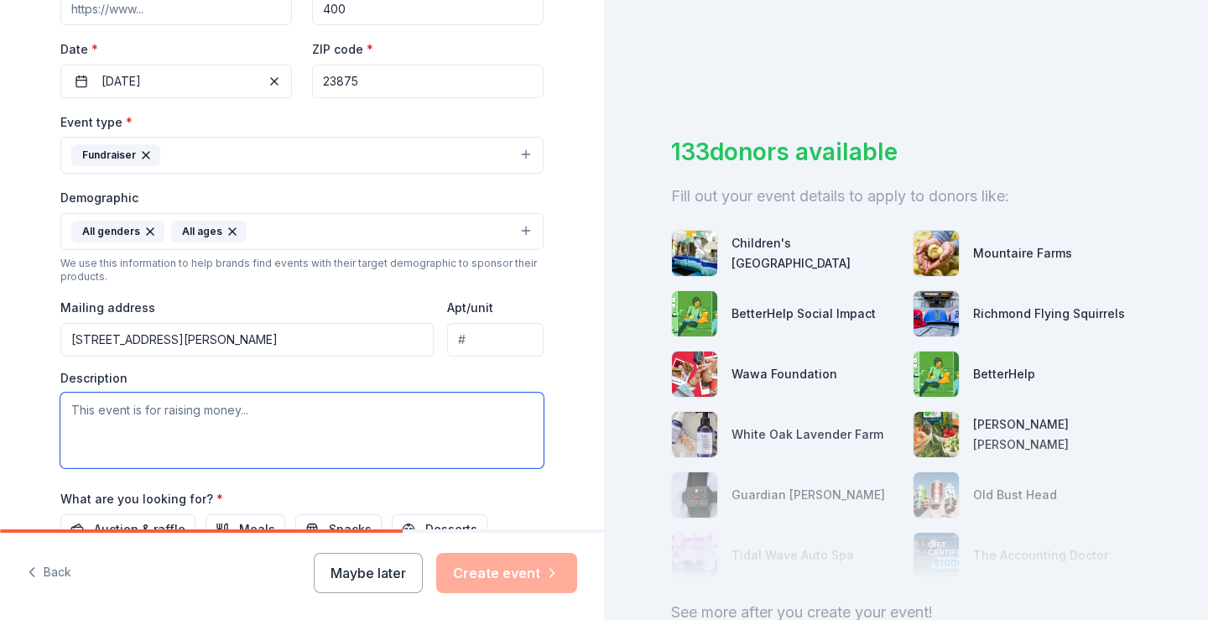
scroll to position [335, 0]
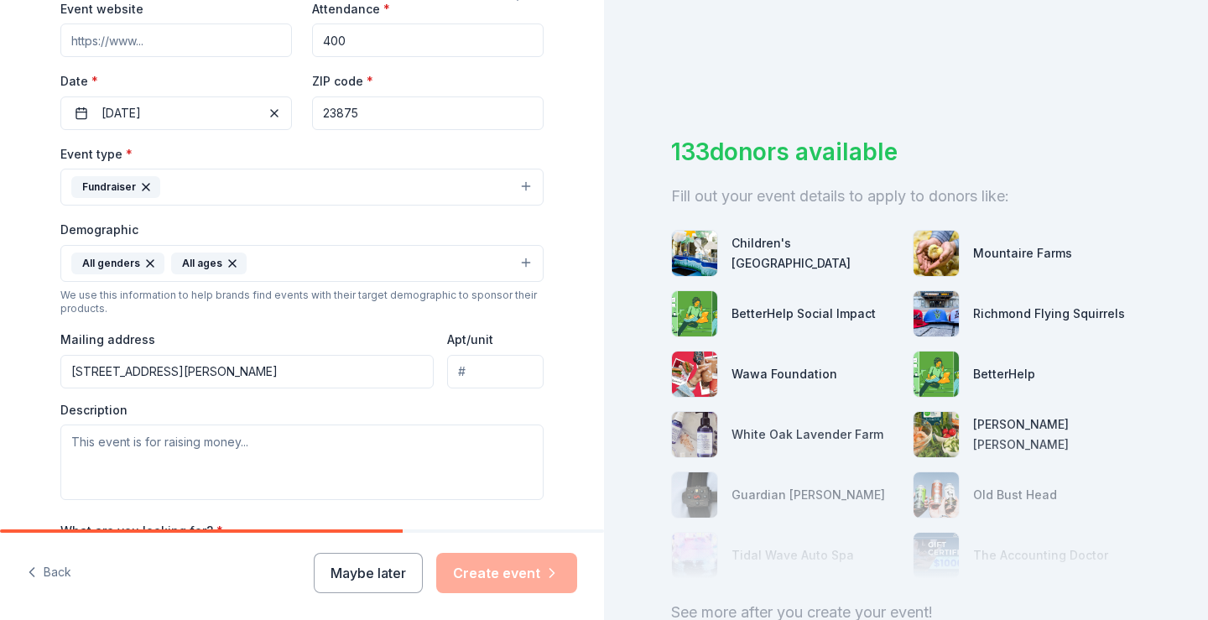
click at [189, 190] on button "Fundraiser" at bounding box center [301, 187] width 483 height 37
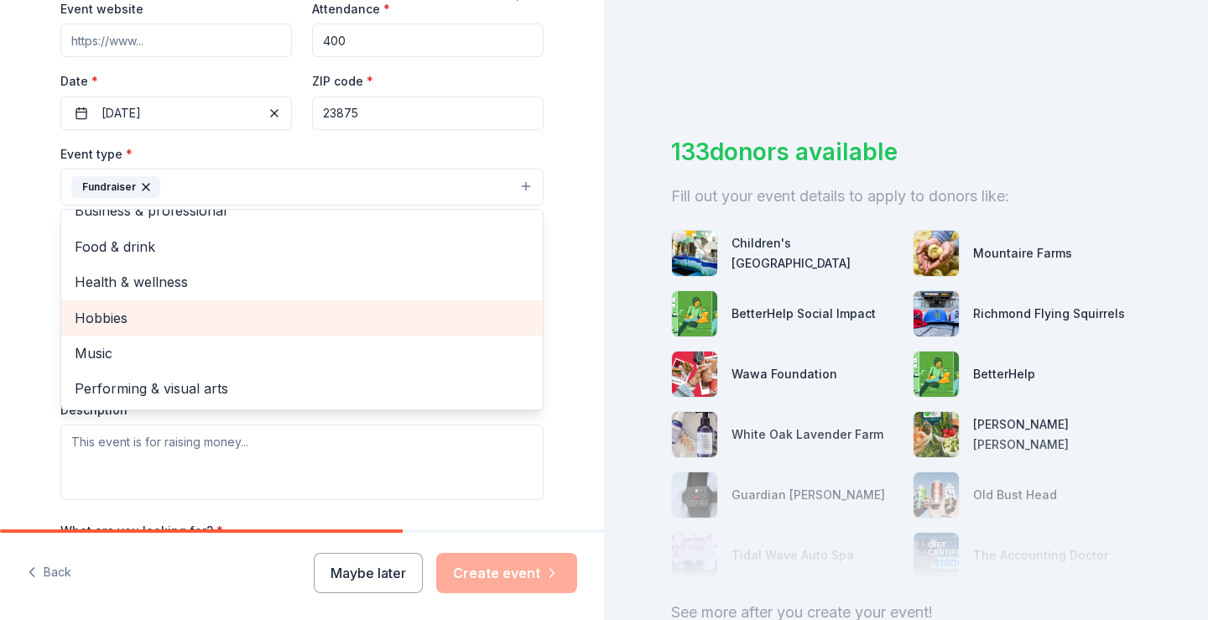
scroll to position [0, 0]
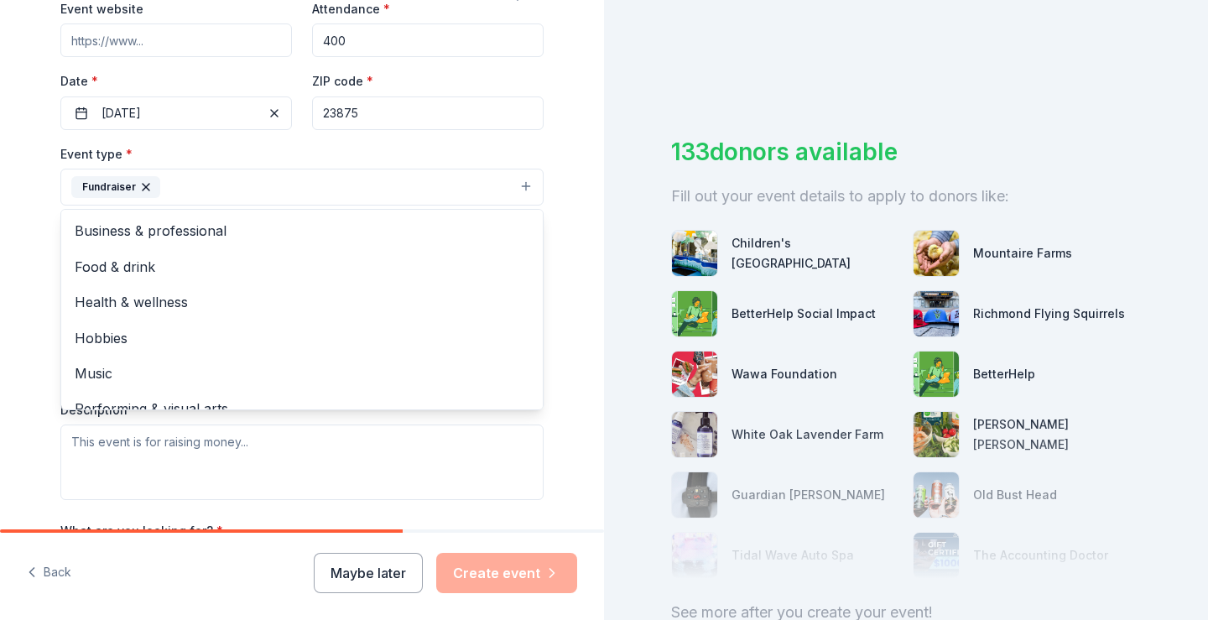
click at [13, 268] on div "Tell us about your event. We'll find in-kind donations you can apply for. Event…" at bounding box center [302, 225] width 604 height 1120
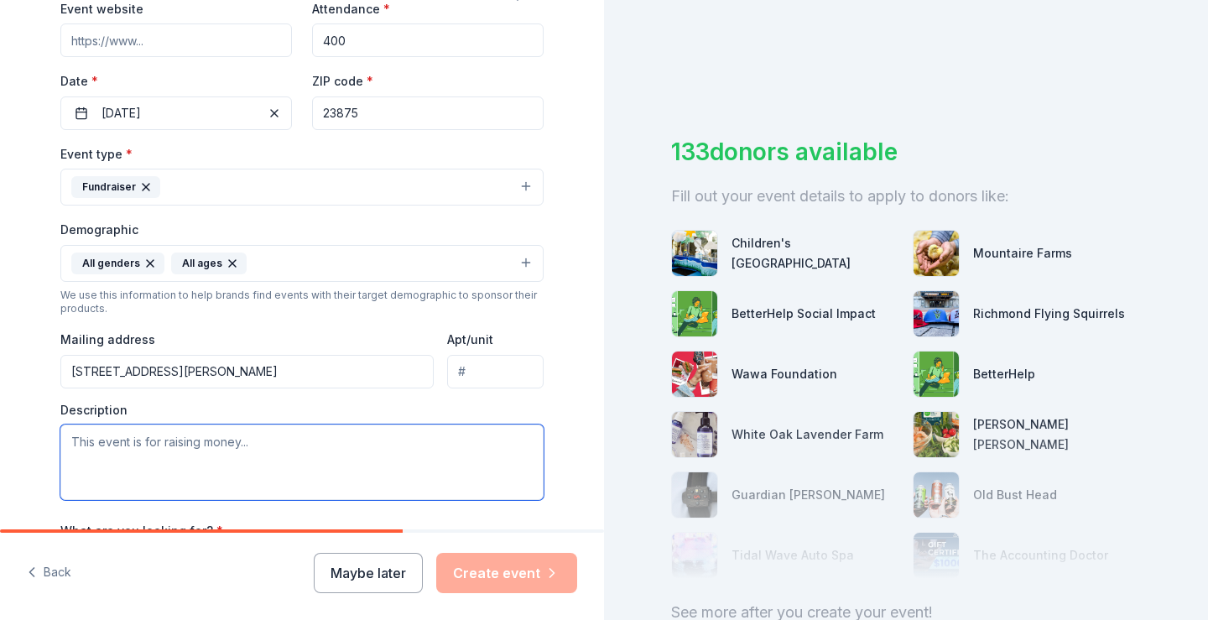
click at [128, 450] on textarea at bounding box center [301, 461] width 483 height 75
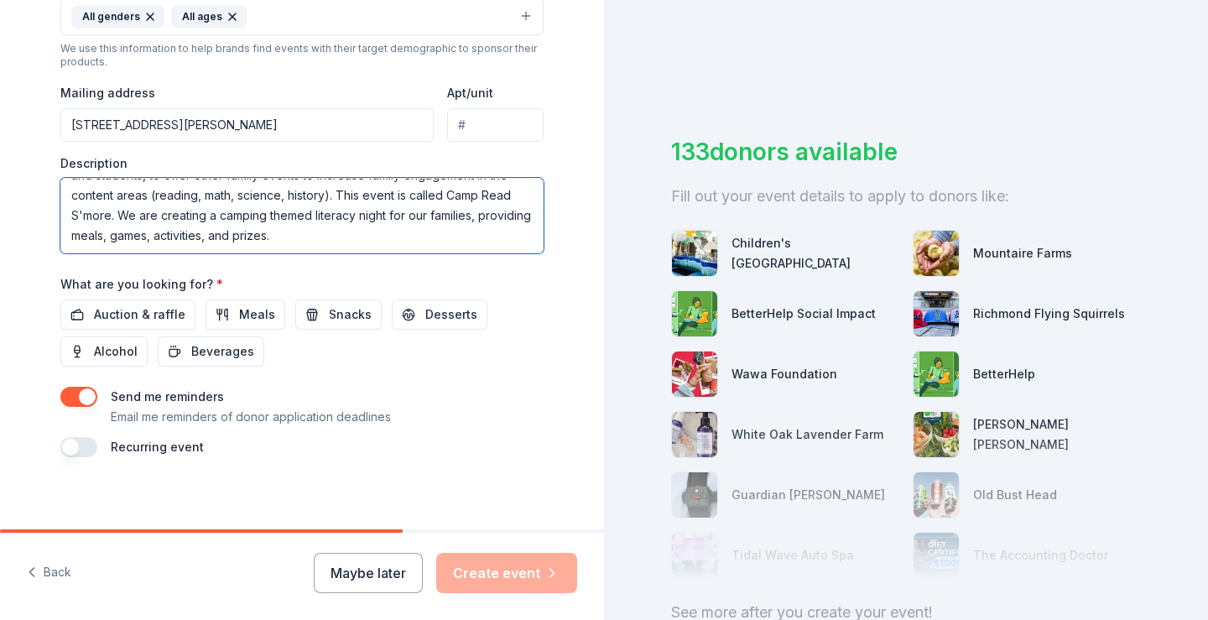
scroll to position [587, 0]
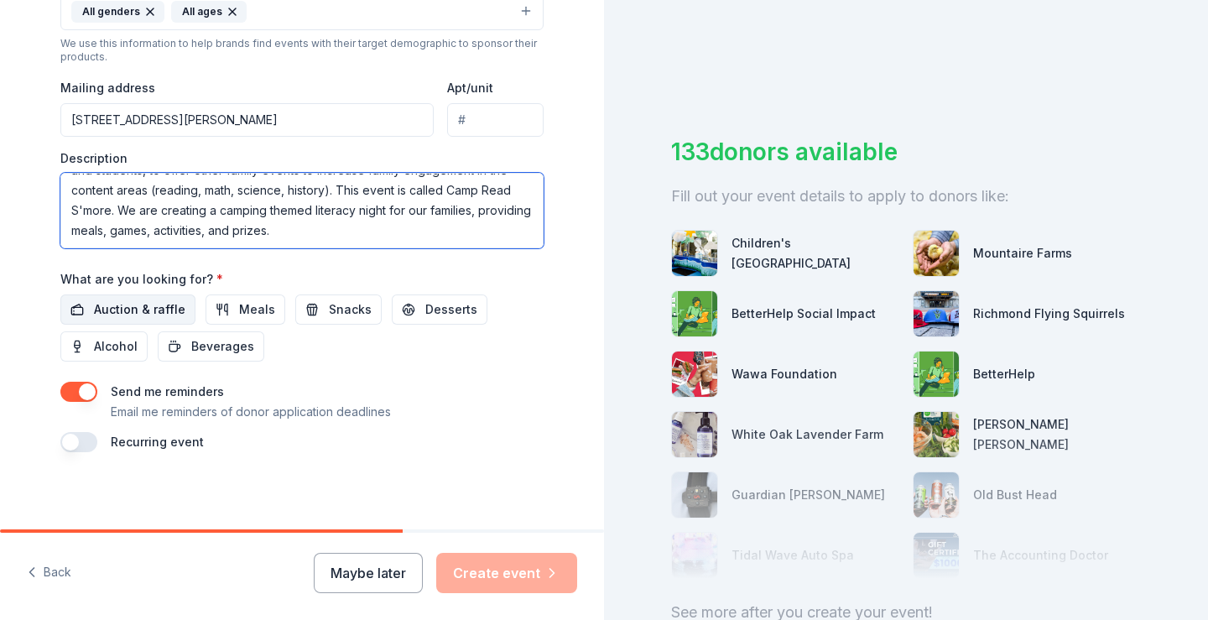
type textarea "This event raises money for our school to purchase necessary items for teachers…"
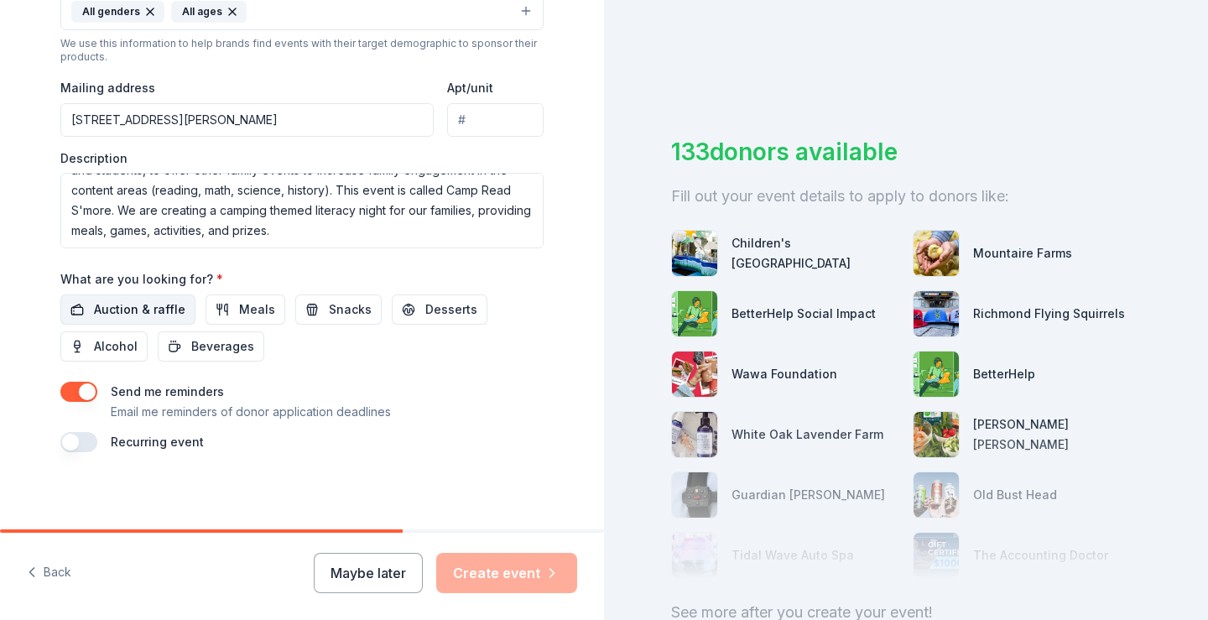
click at [162, 316] on span "Auction & raffle" at bounding box center [139, 309] width 91 height 20
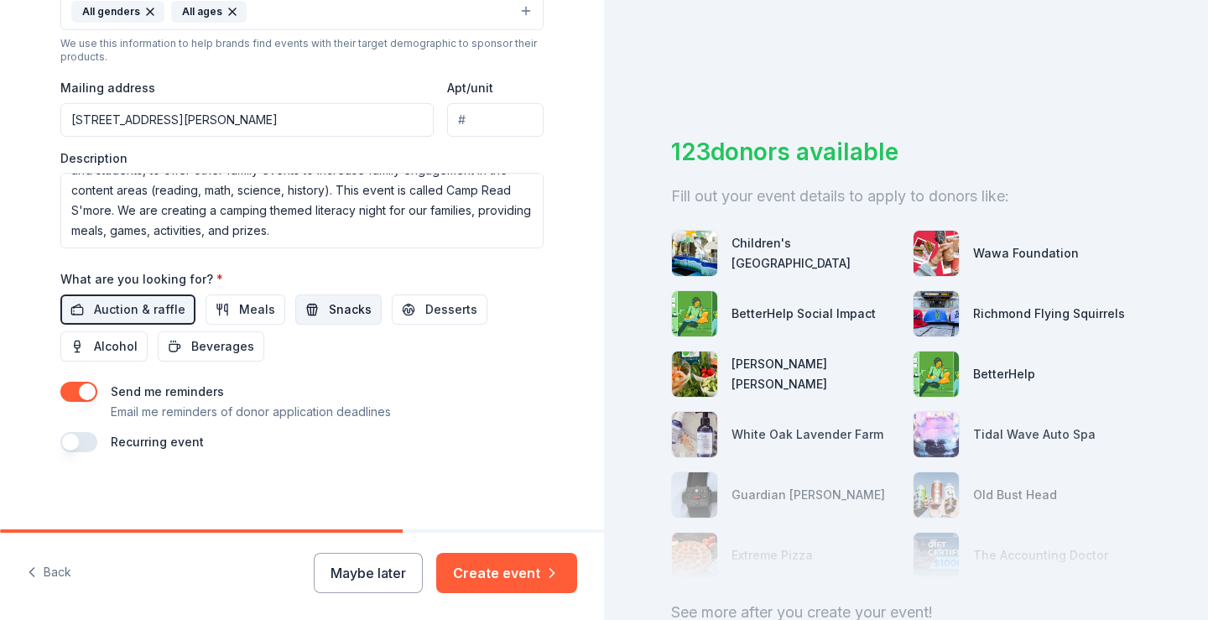
click at [335, 311] on span "Snacks" at bounding box center [350, 309] width 43 height 20
click at [231, 348] on span "Beverages" at bounding box center [222, 346] width 63 height 20
click at [425, 309] on span "Desserts" at bounding box center [451, 309] width 52 height 20
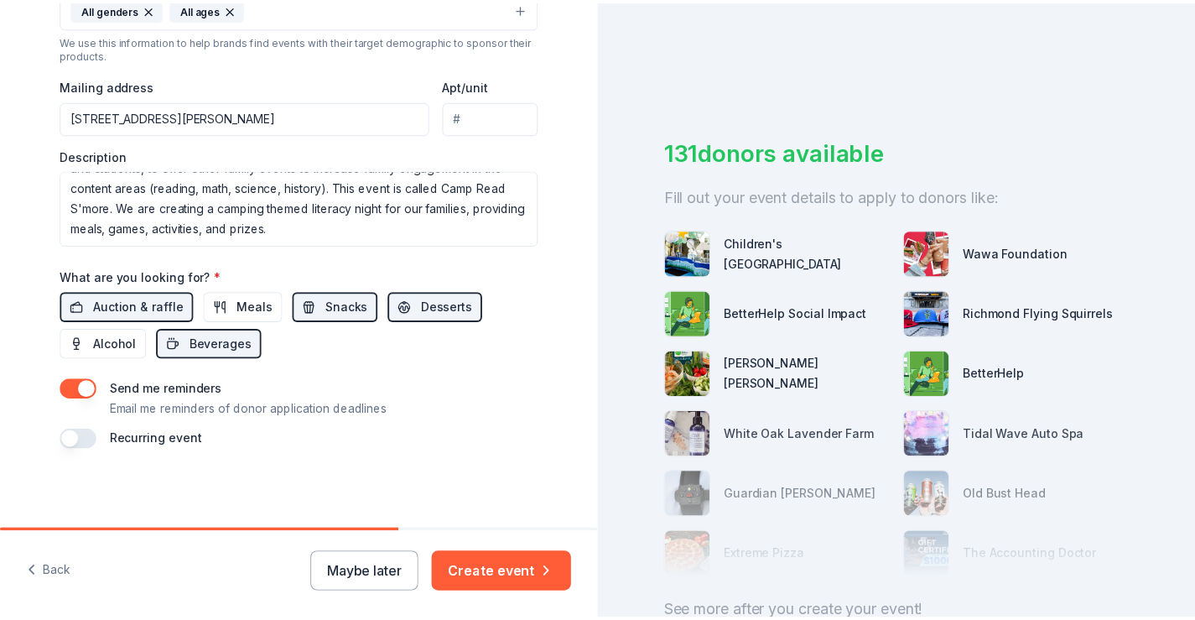
scroll to position [590, 0]
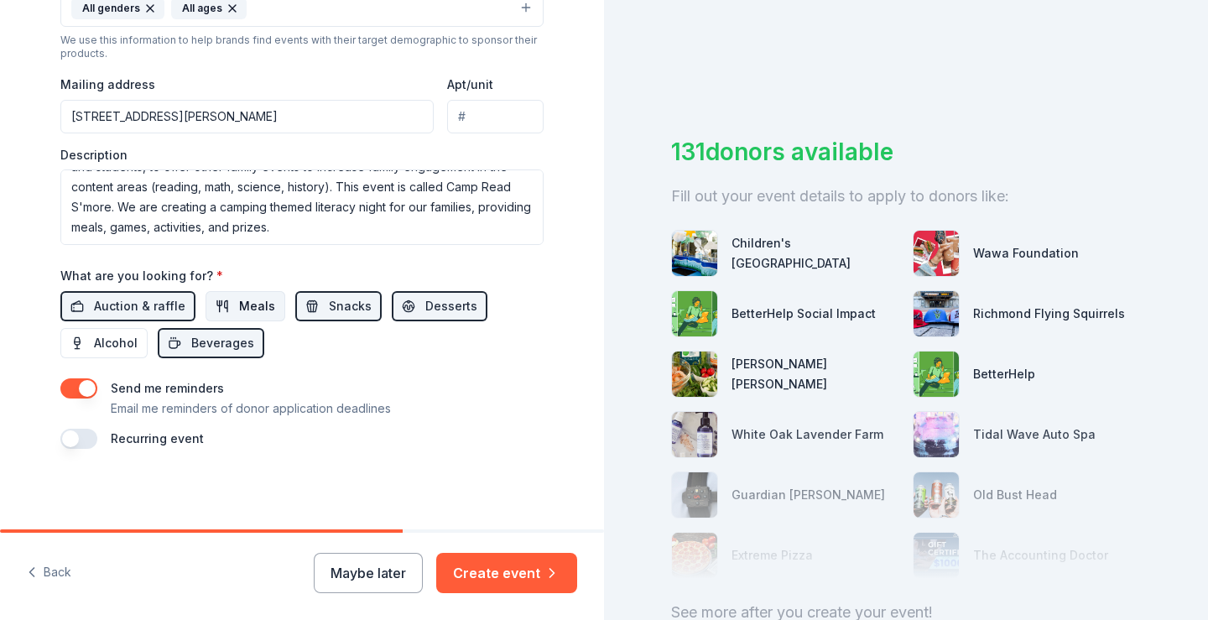
click at [239, 309] on span "Meals" at bounding box center [257, 306] width 36 height 20
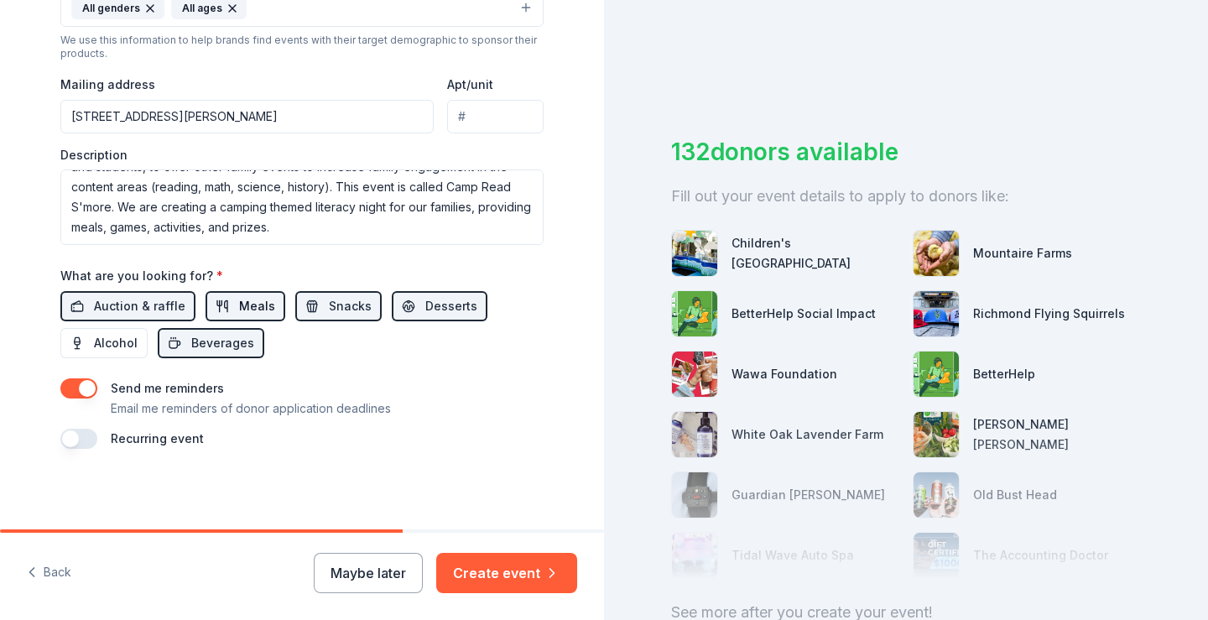
click at [245, 306] on span "Meals" at bounding box center [257, 306] width 36 height 20
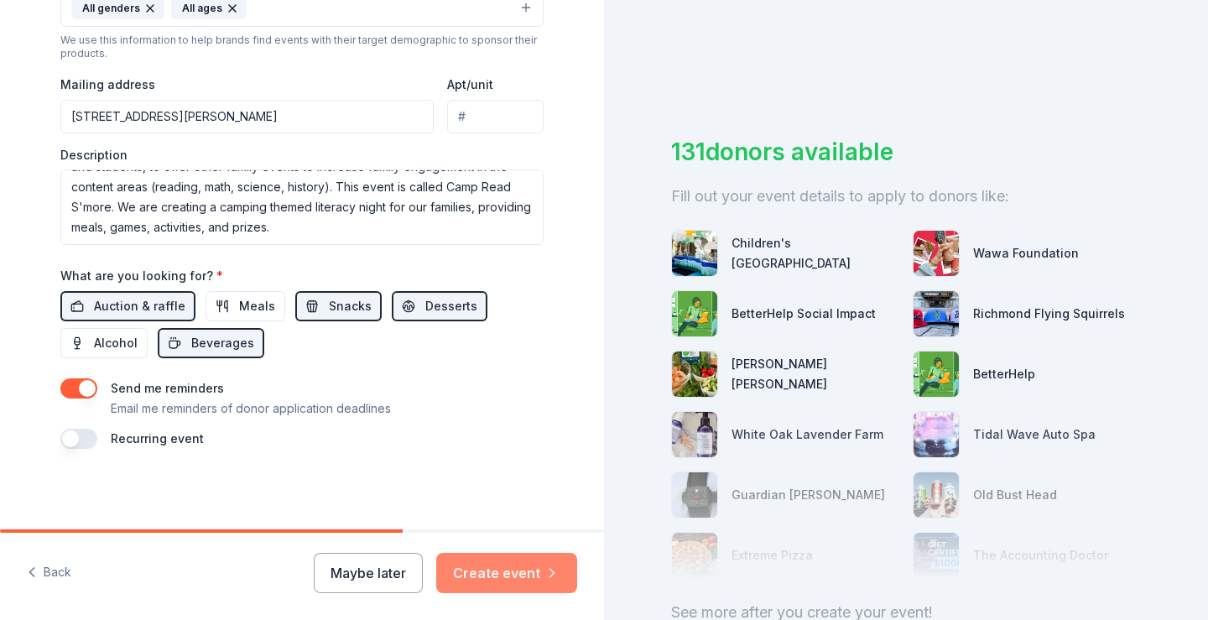
click at [486, 577] on button "Create event" at bounding box center [506, 573] width 141 height 40
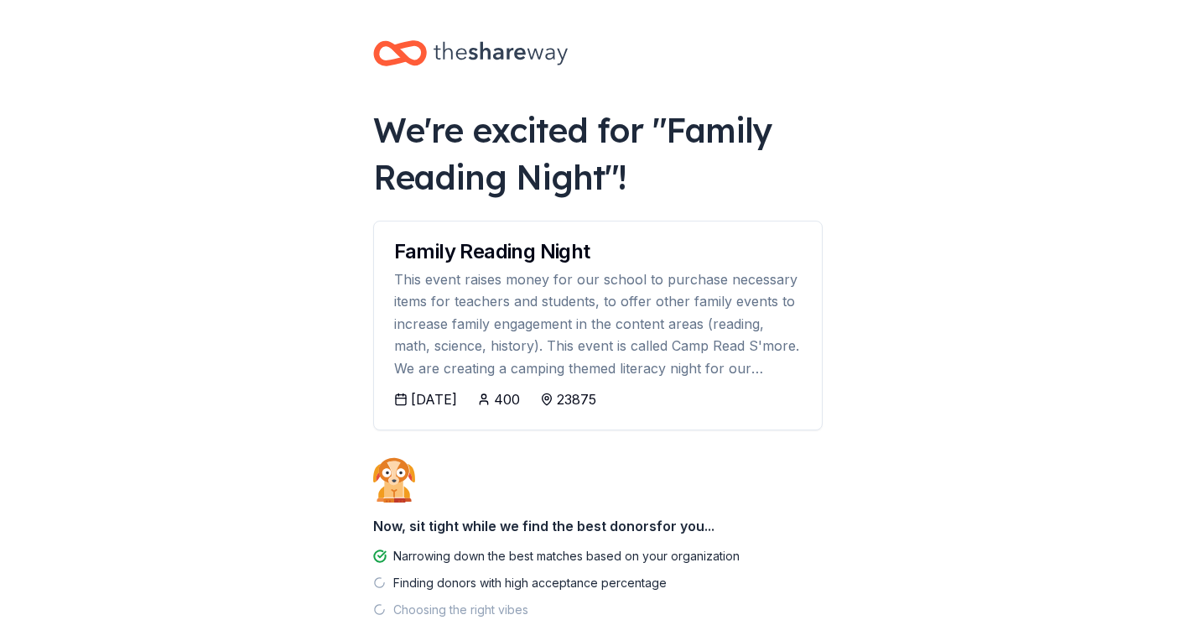
scroll to position [84, 0]
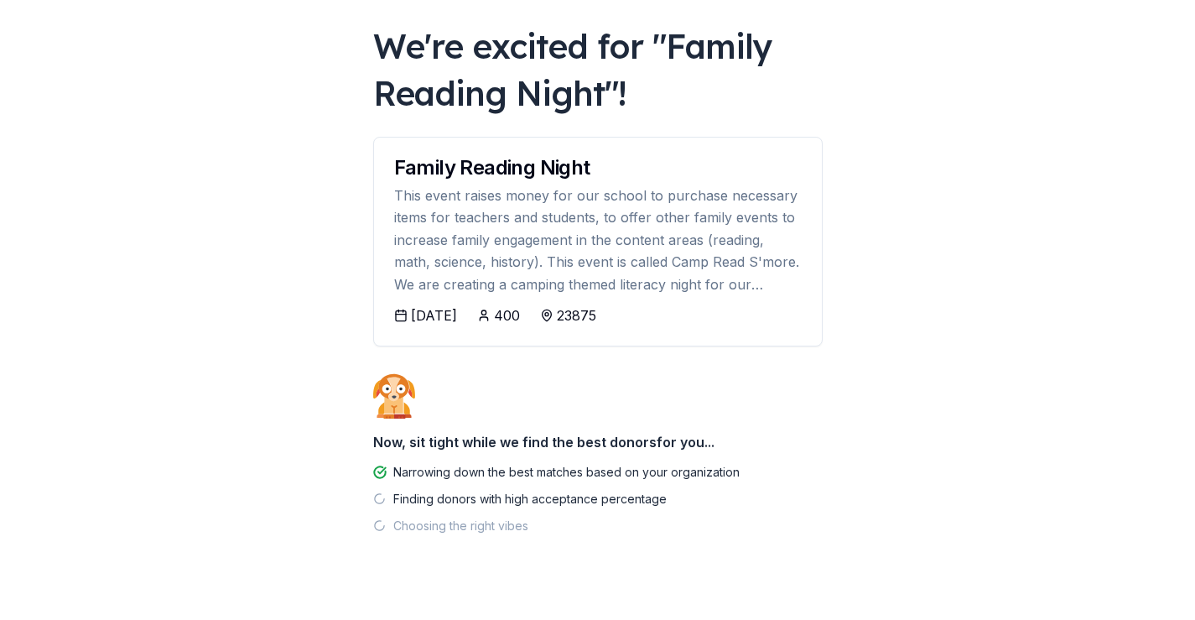
click at [453, 317] on div "10/22/2025" at bounding box center [434, 315] width 46 height 20
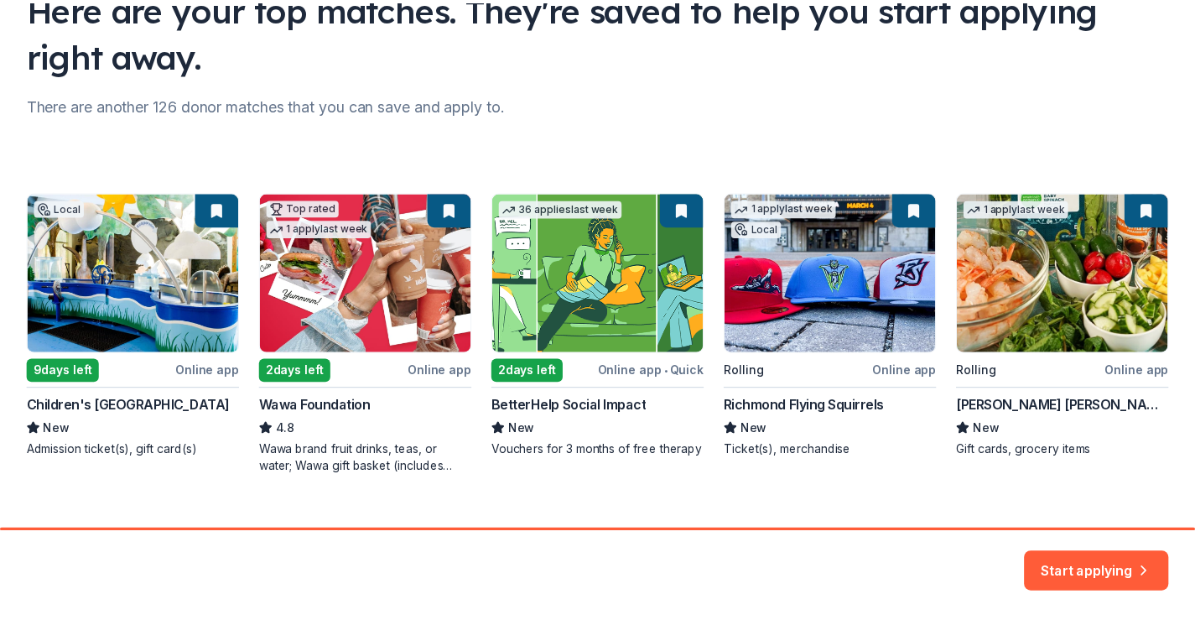
scroll to position [176, 0]
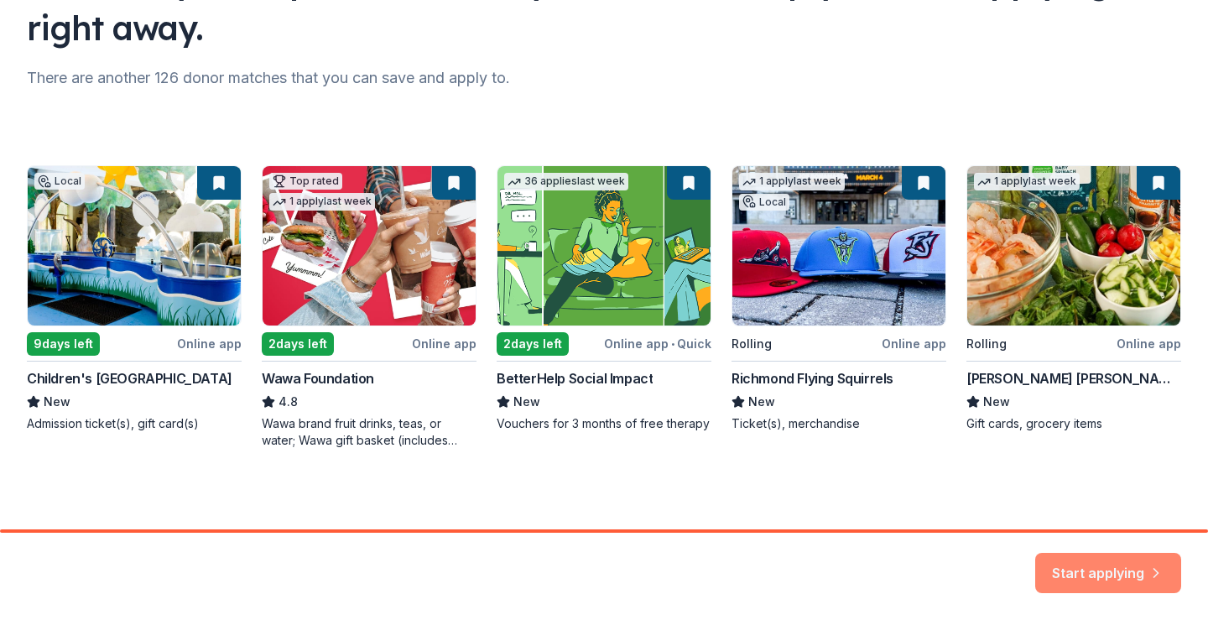
click at [1103, 568] on button "Start applying" at bounding box center [1108, 563] width 146 height 40
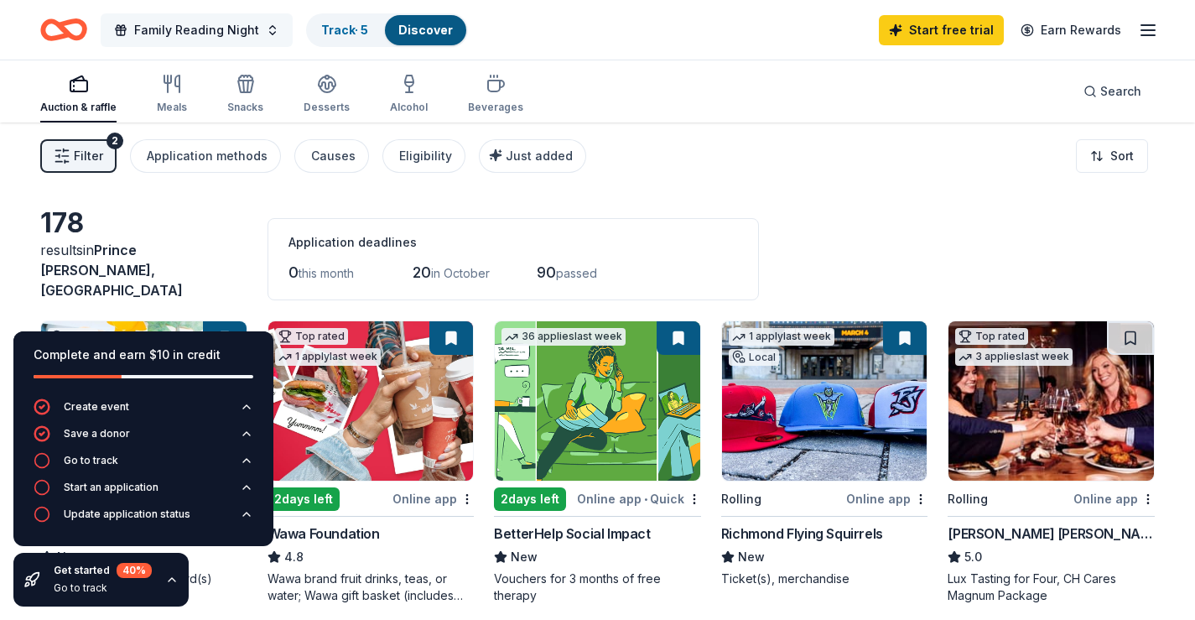
click at [221, 29] on span "Family Reading Night" at bounding box center [196, 30] width 125 height 20
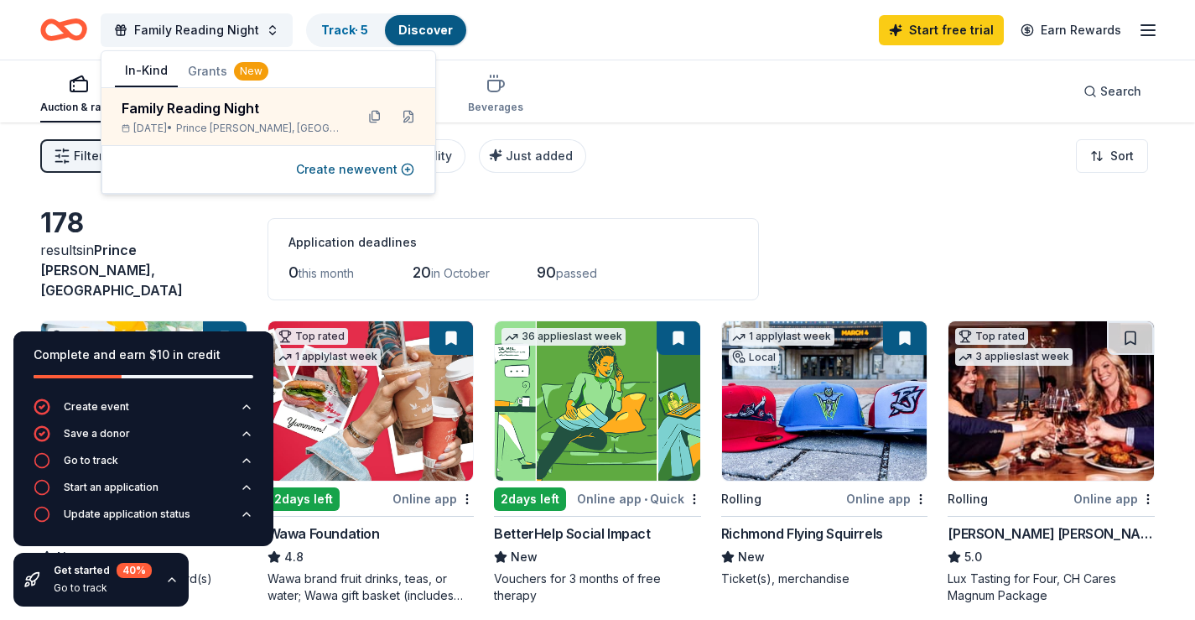
click at [693, 166] on div "Filter 2 Application methods Causes Eligibility Just added Sort" at bounding box center [597, 155] width 1195 height 67
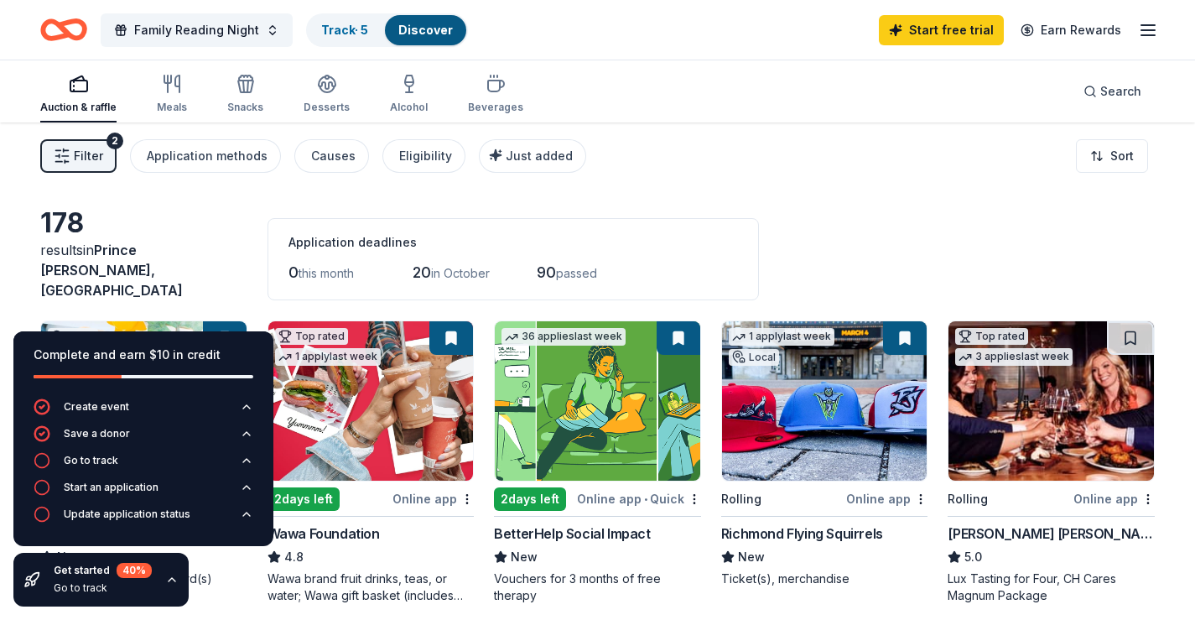
click at [684, 159] on div "Filter 2 Application methods Causes Eligibility Just added Sort" at bounding box center [597, 155] width 1195 height 67
click at [169, 580] on icon "button" at bounding box center [172, 579] width 7 height 3
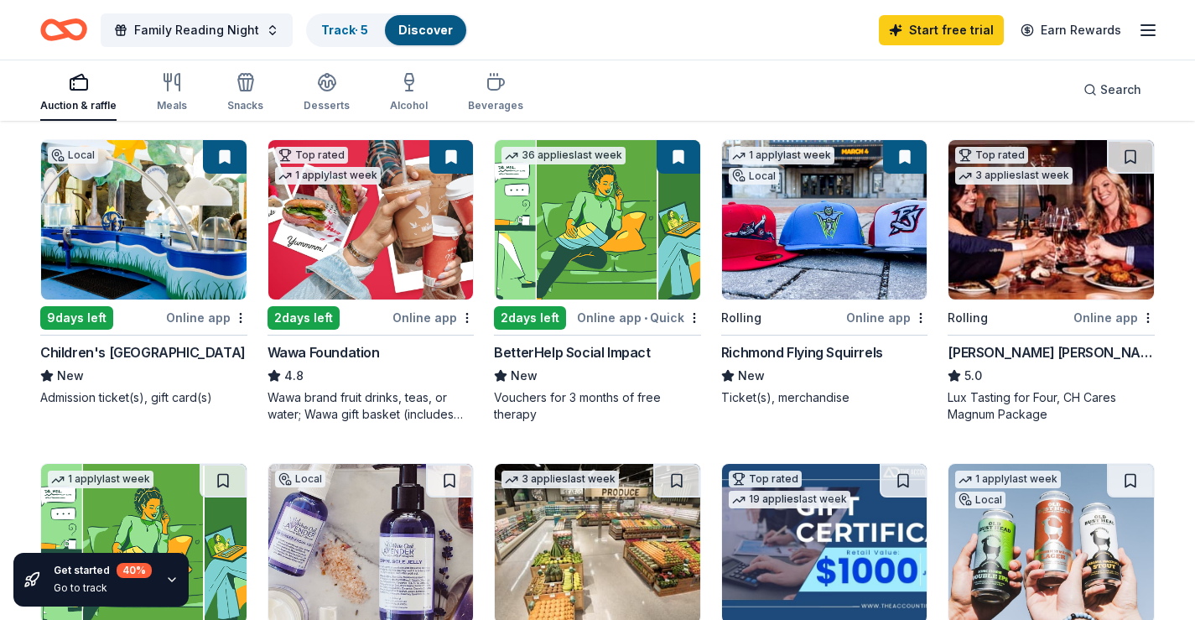
scroll to position [168, 0]
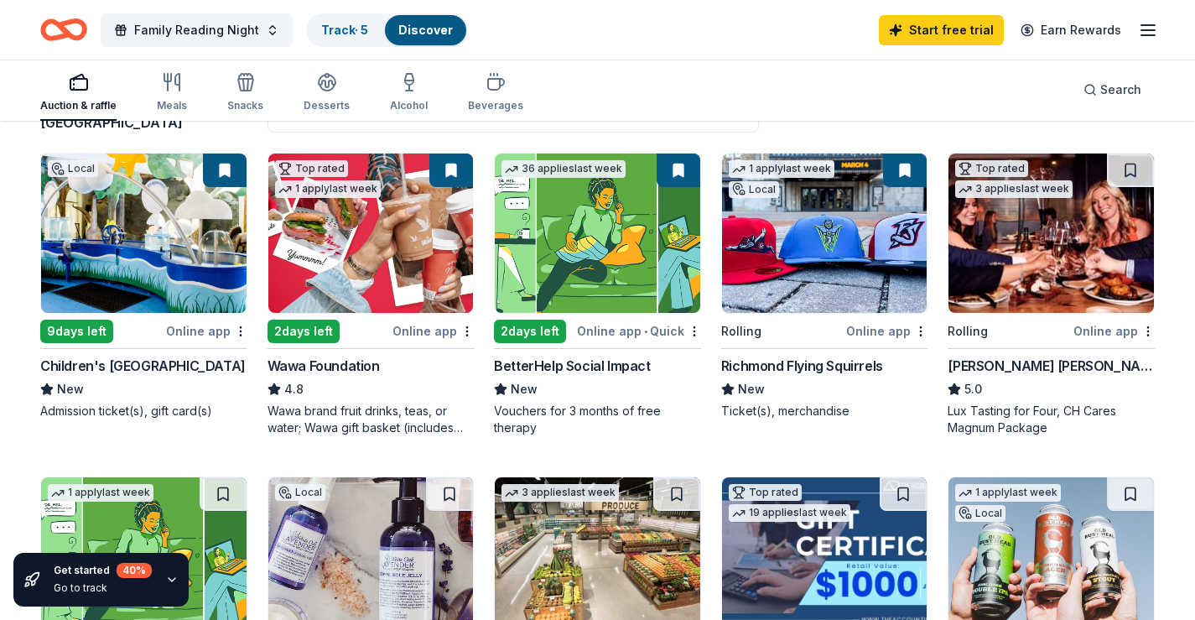
click at [187, 320] on div "Online app" at bounding box center [206, 330] width 81 height 21
click at [309, 320] on div "2 days left" at bounding box center [304, 331] width 72 height 23
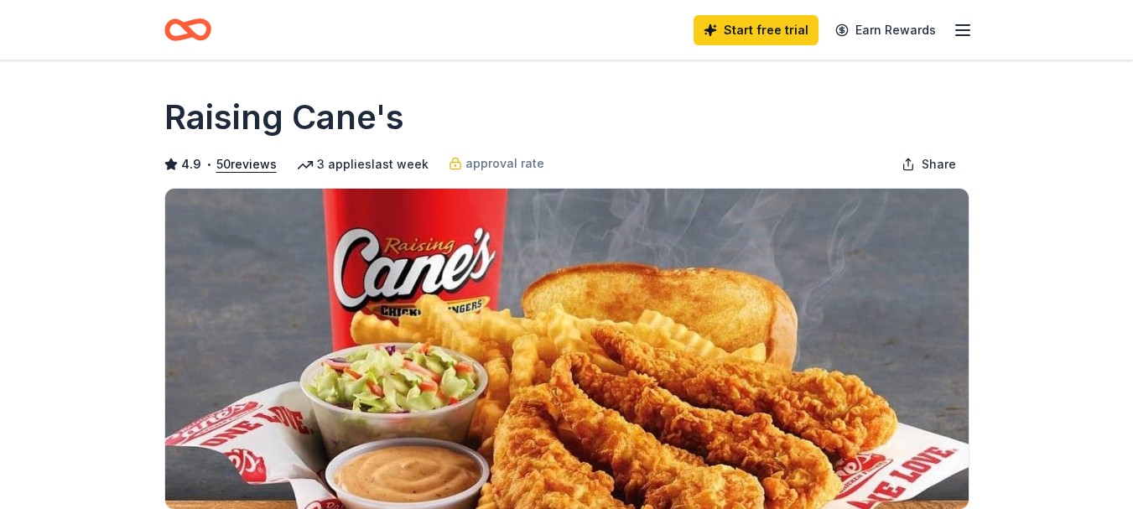
scroll to position [335, 0]
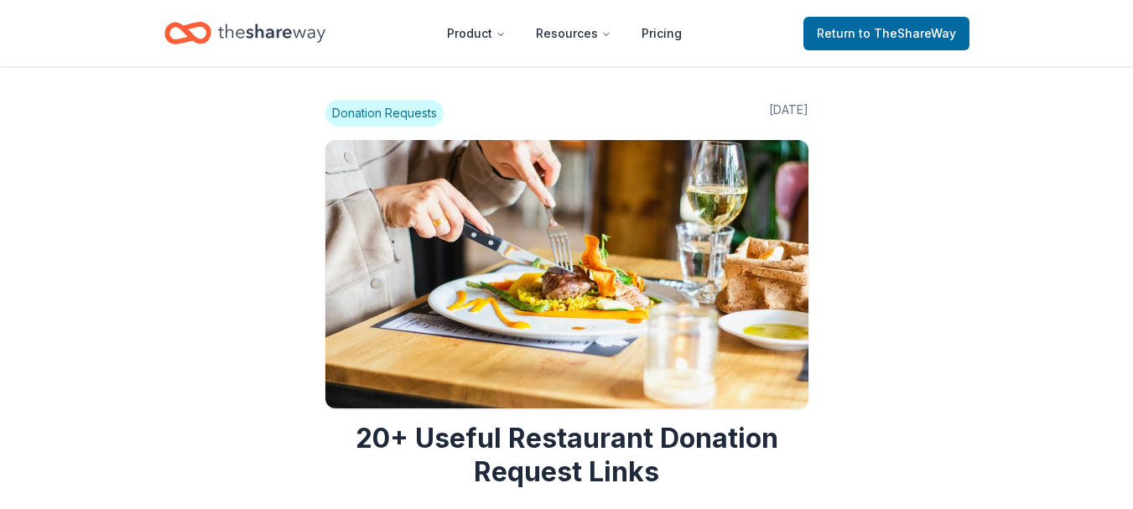
scroll to position [4529, 0]
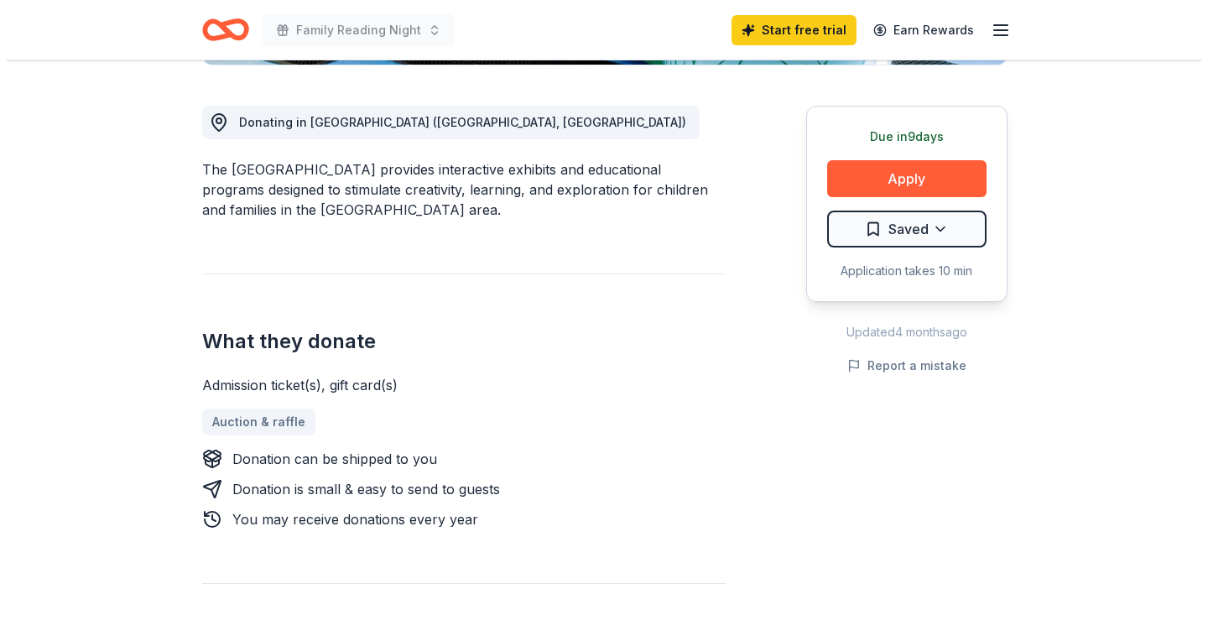
scroll to position [168, 0]
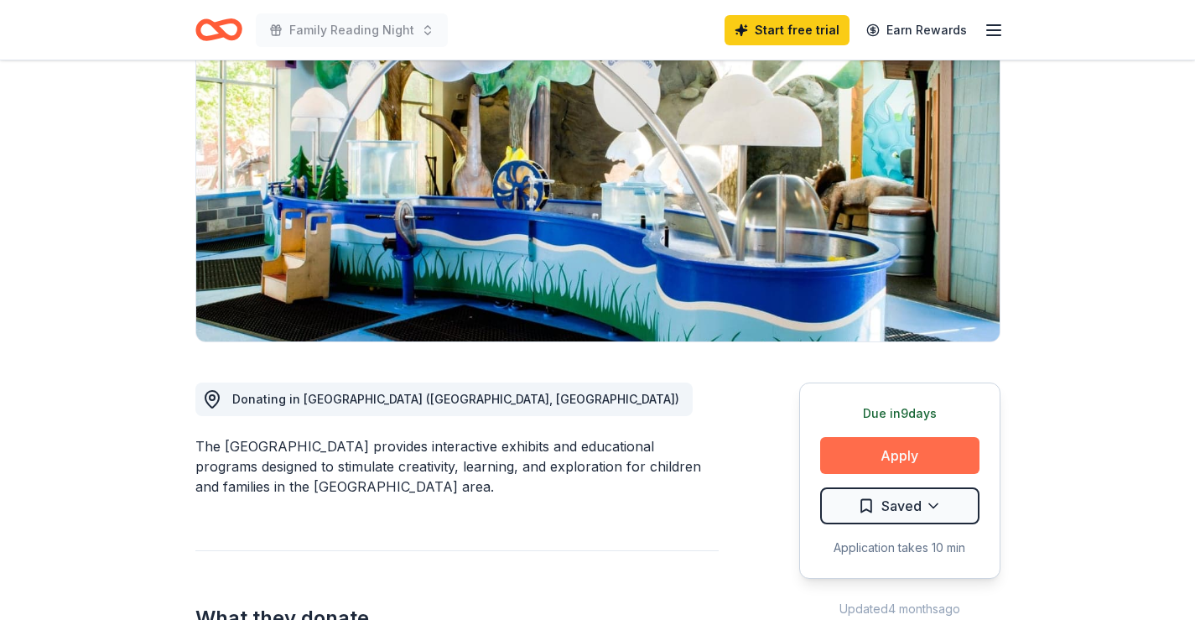
click at [914, 447] on button "Apply" at bounding box center [899, 455] width 159 height 37
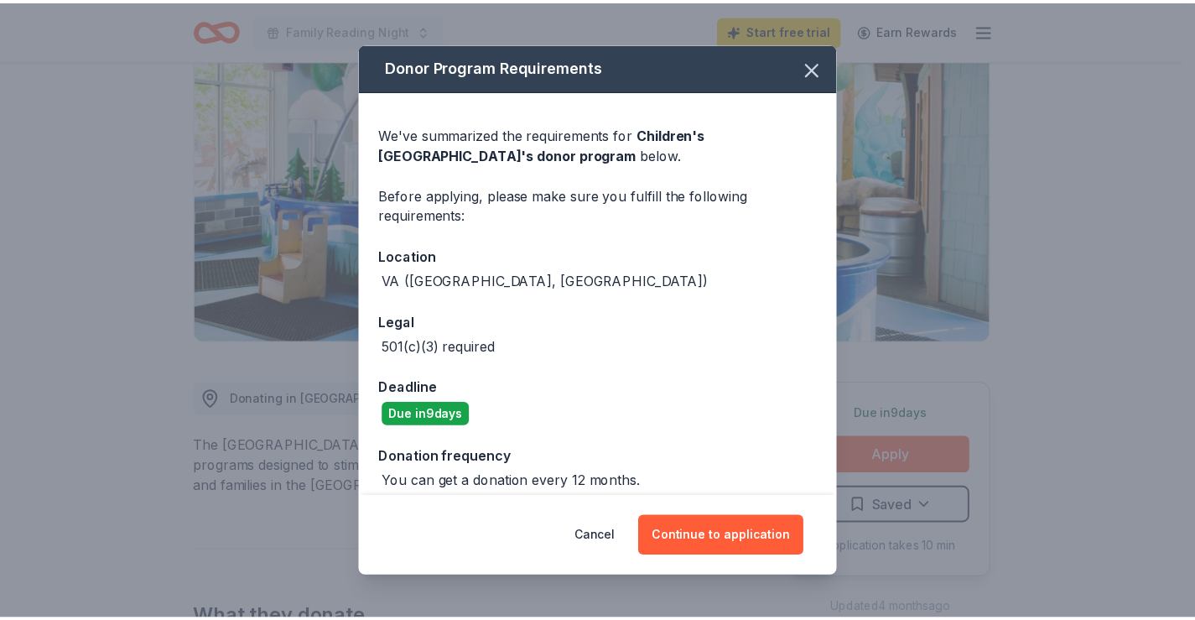
scroll to position [15, 0]
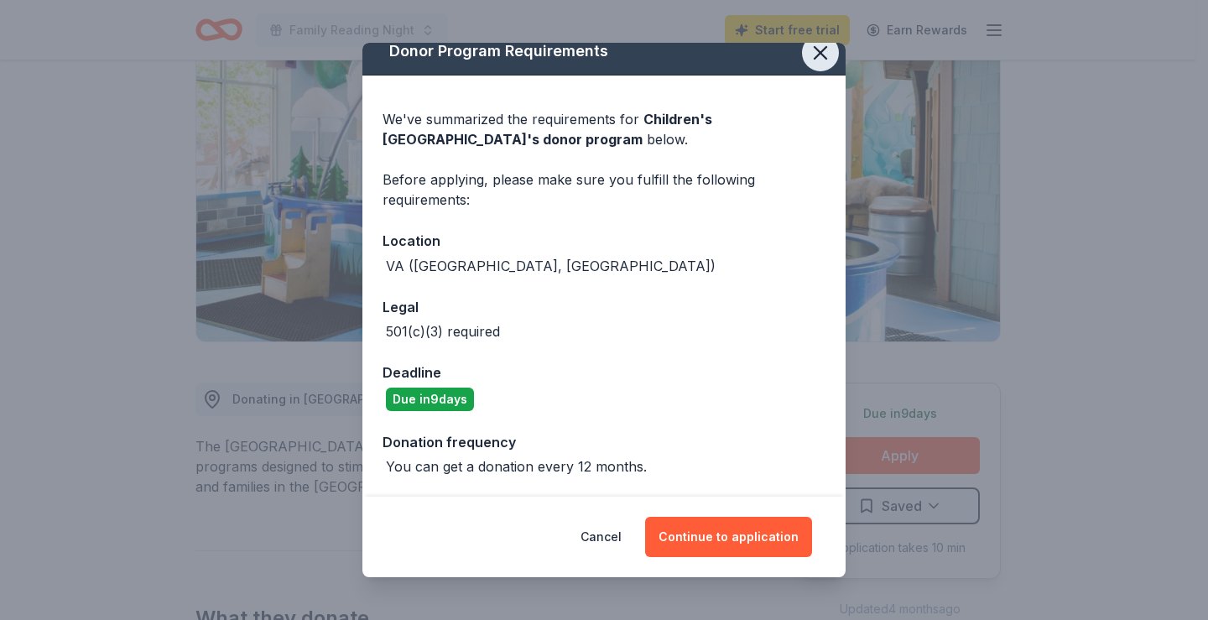
click at [810, 58] on icon "button" at bounding box center [819, 52] width 23 height 23
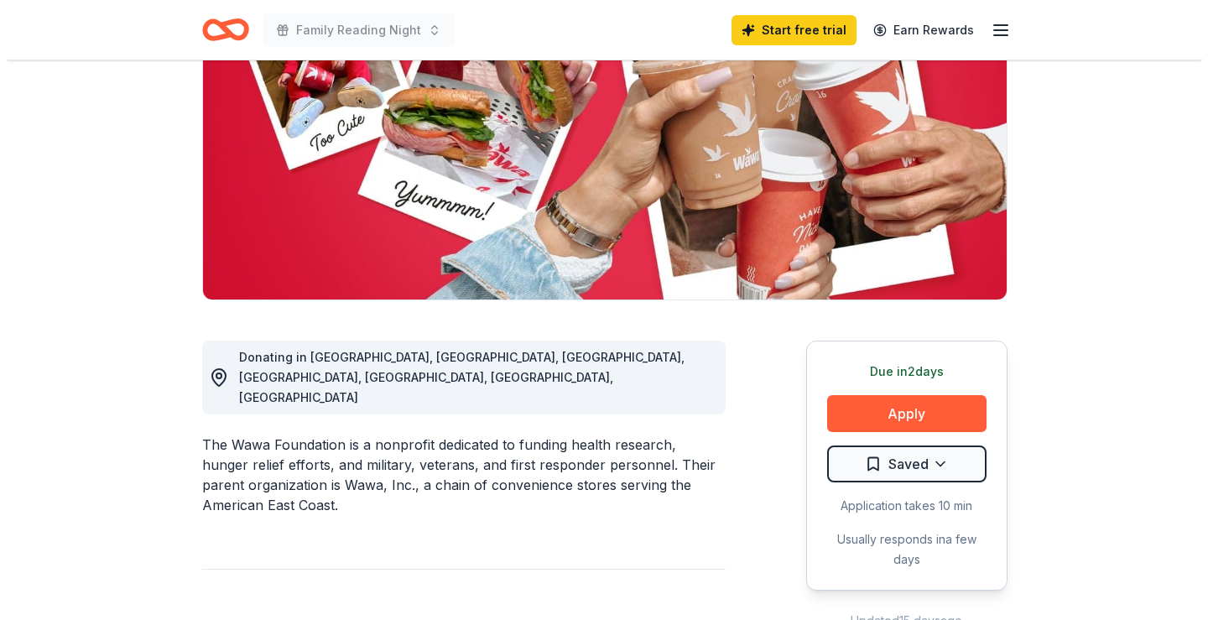
scroll to position [252, 0]
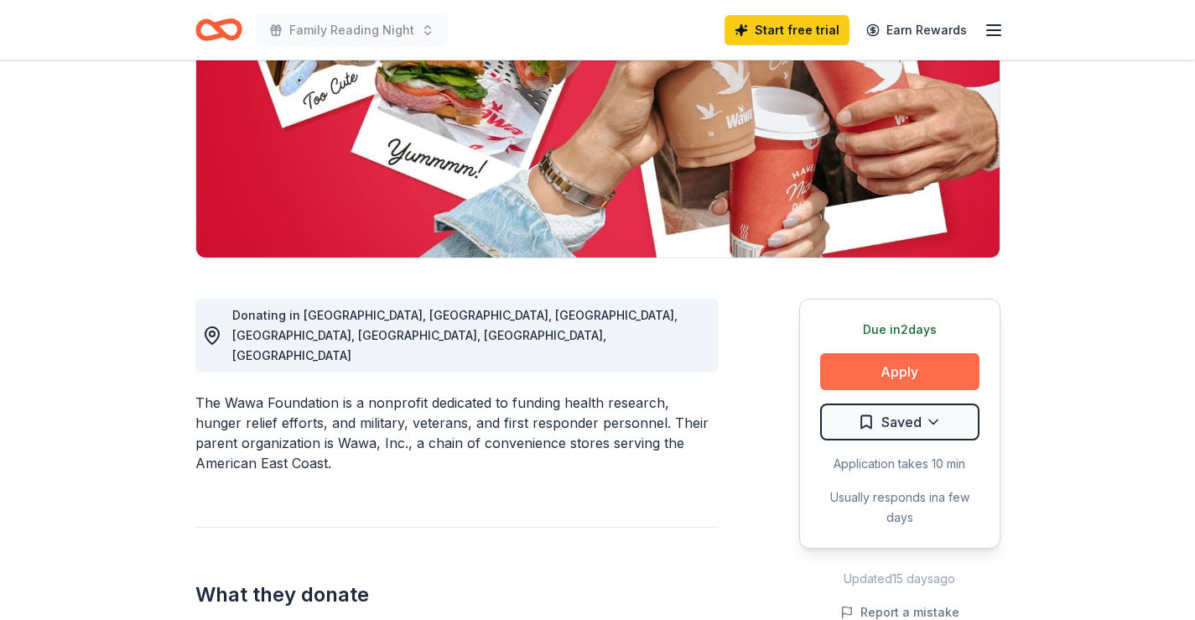
click at [912, 368] on button "Apply" at bounding box center [899, 371] width 159 height 37
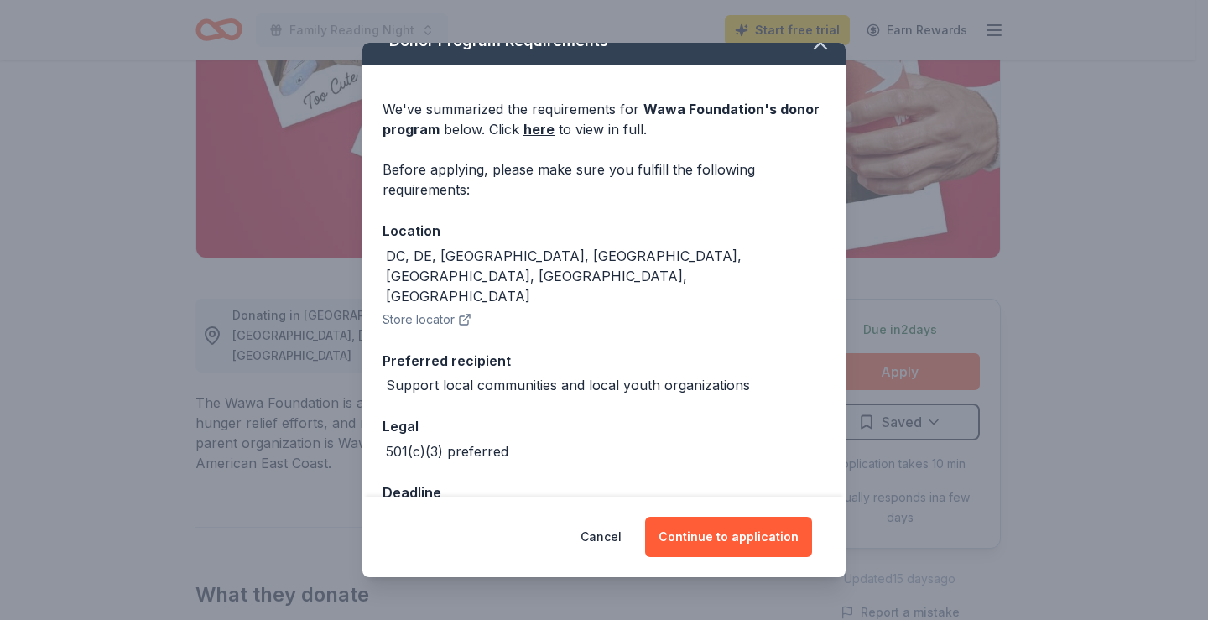
scroll to position [39, 0]
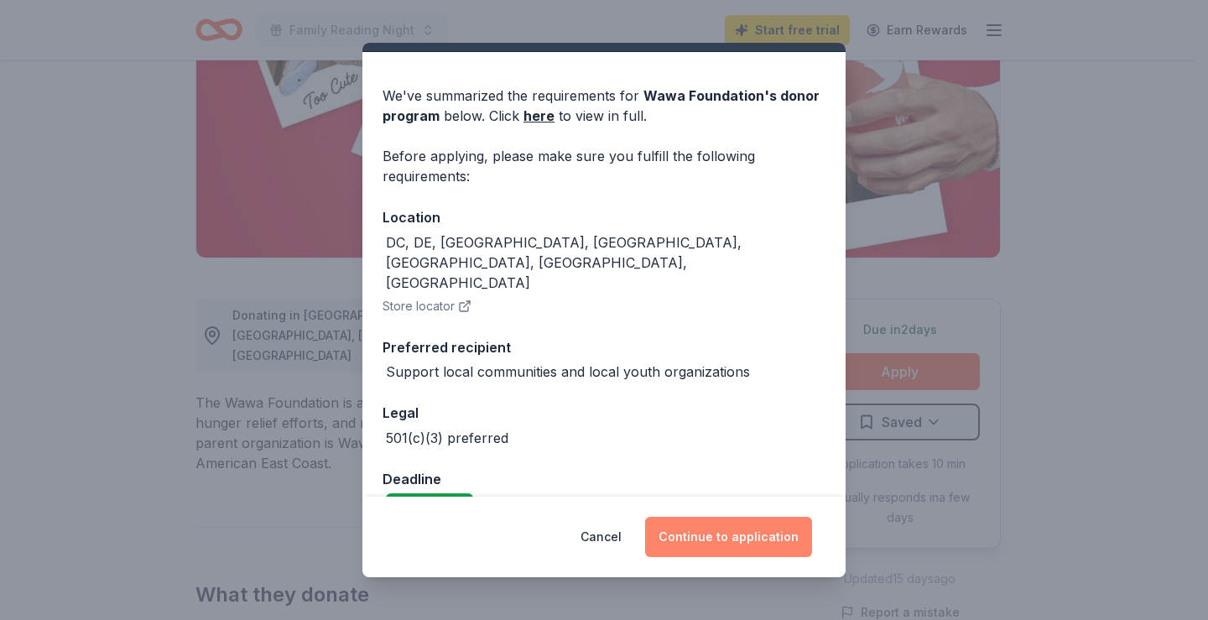
click at [747, 546] on button "Continue to application" at bounding box center [728, 537] width 167 height 40
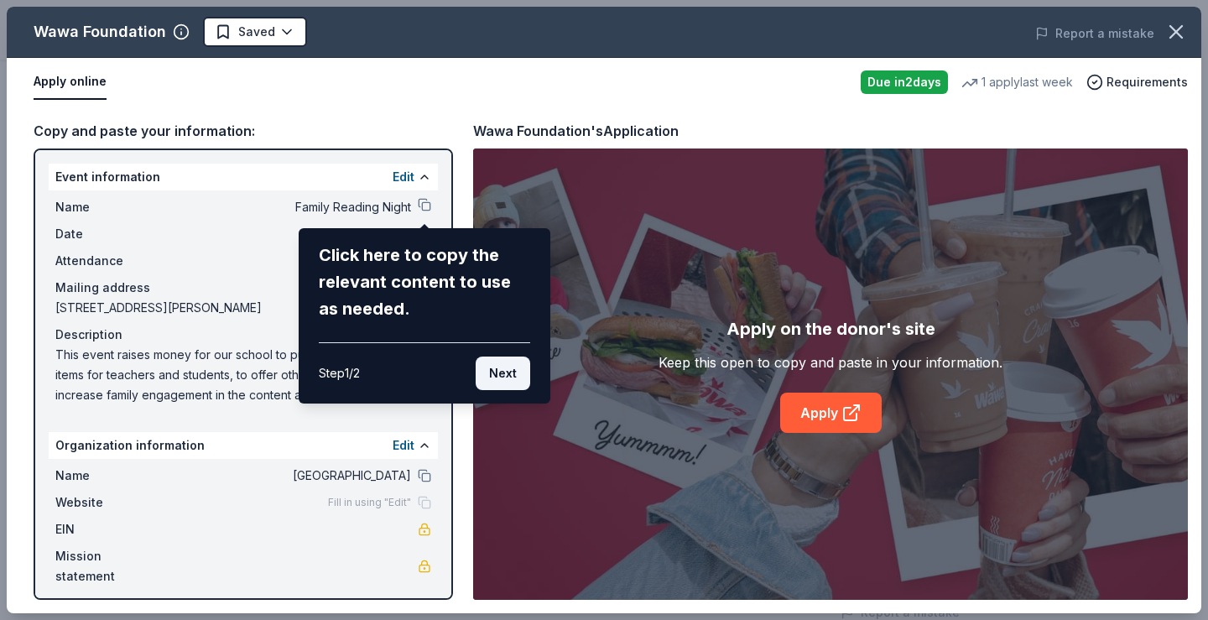
click at [503, 377] on button "Next" at bounding box center [503, 373] width 55 height 34
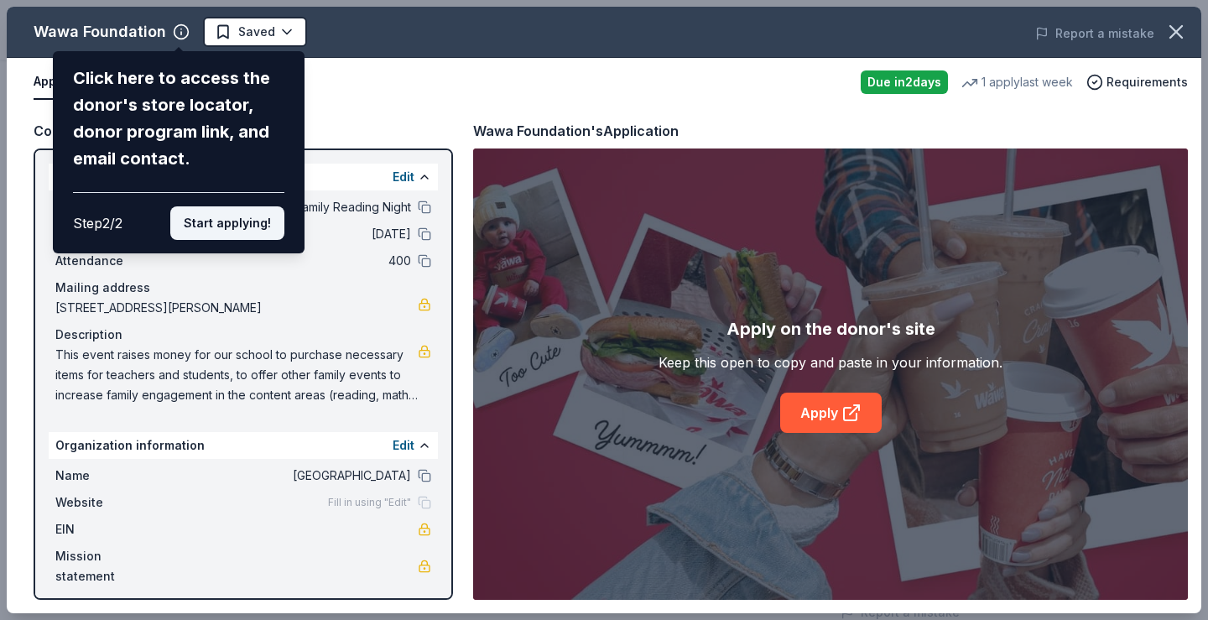
click at [227, 226] on button "Start applying!" at bounding box center [227, 223] width 114 height 34
